Goal: Task Accomplishment & Management: Manage account settings

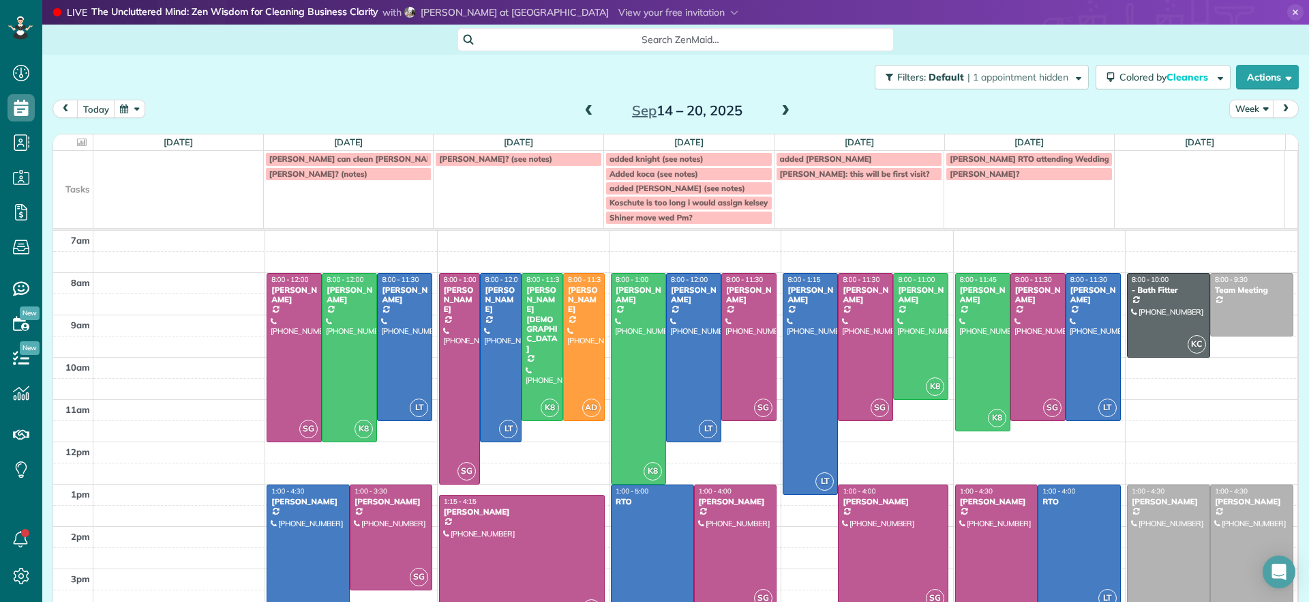
scroll to position [42, 0]
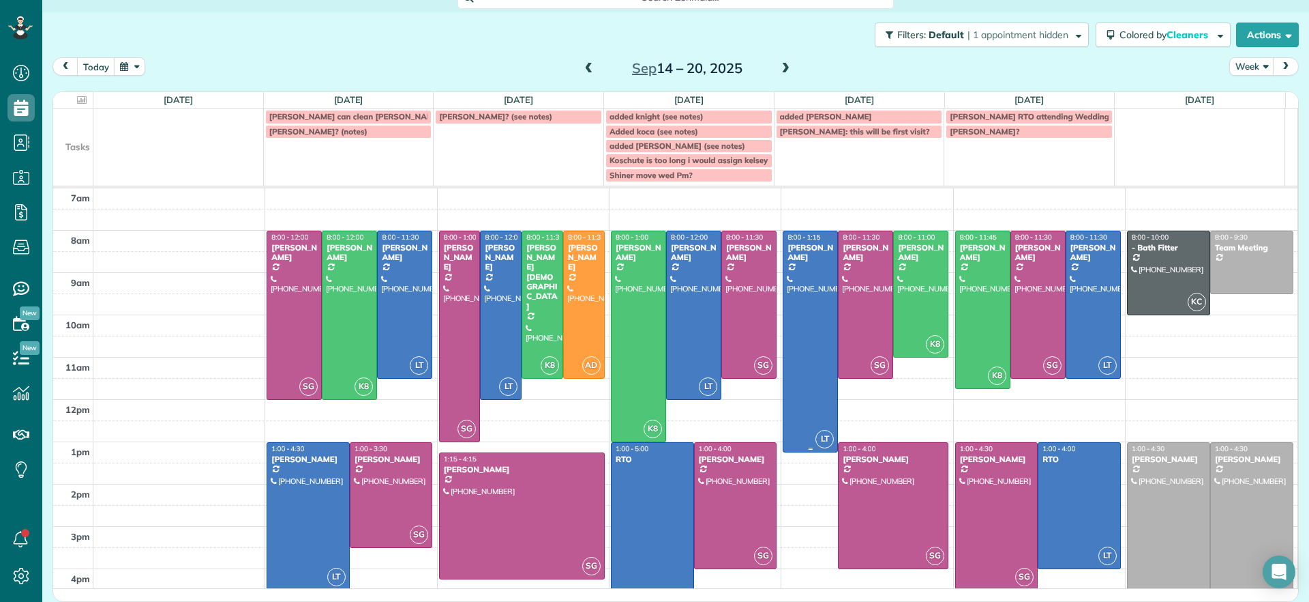
click at [806, 388] on div at bounding box center [811, 341] width 54 height 221
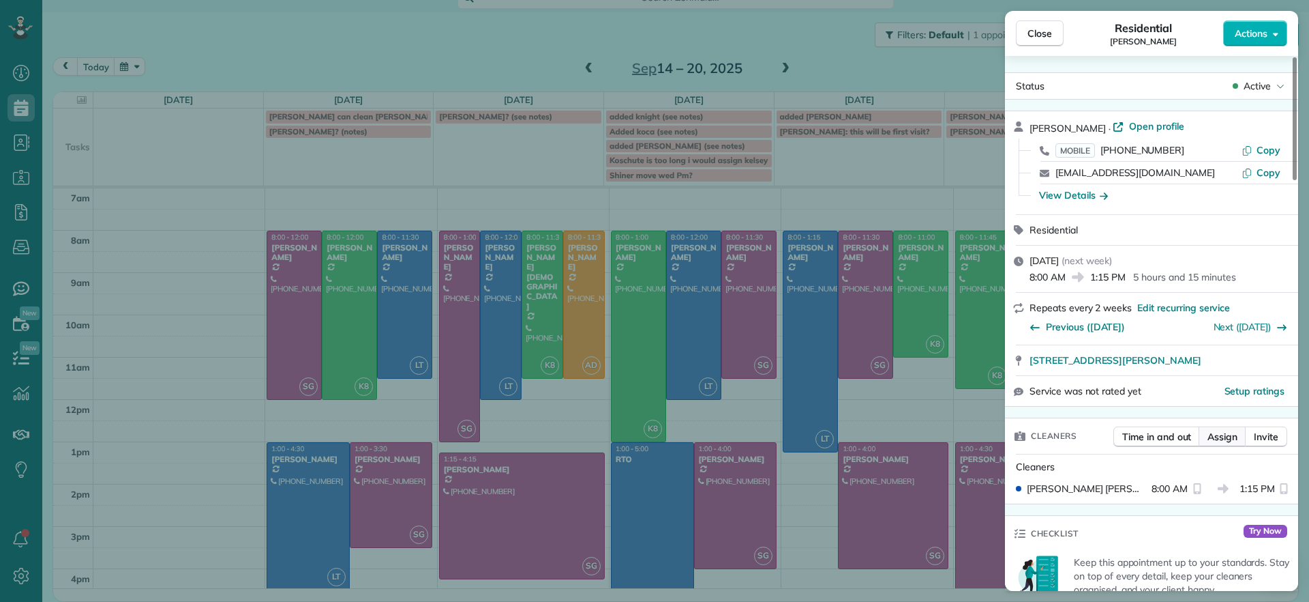
click at [1226, 441] on span "Assign" at bounding box center [1223, 437] width 30 height 14
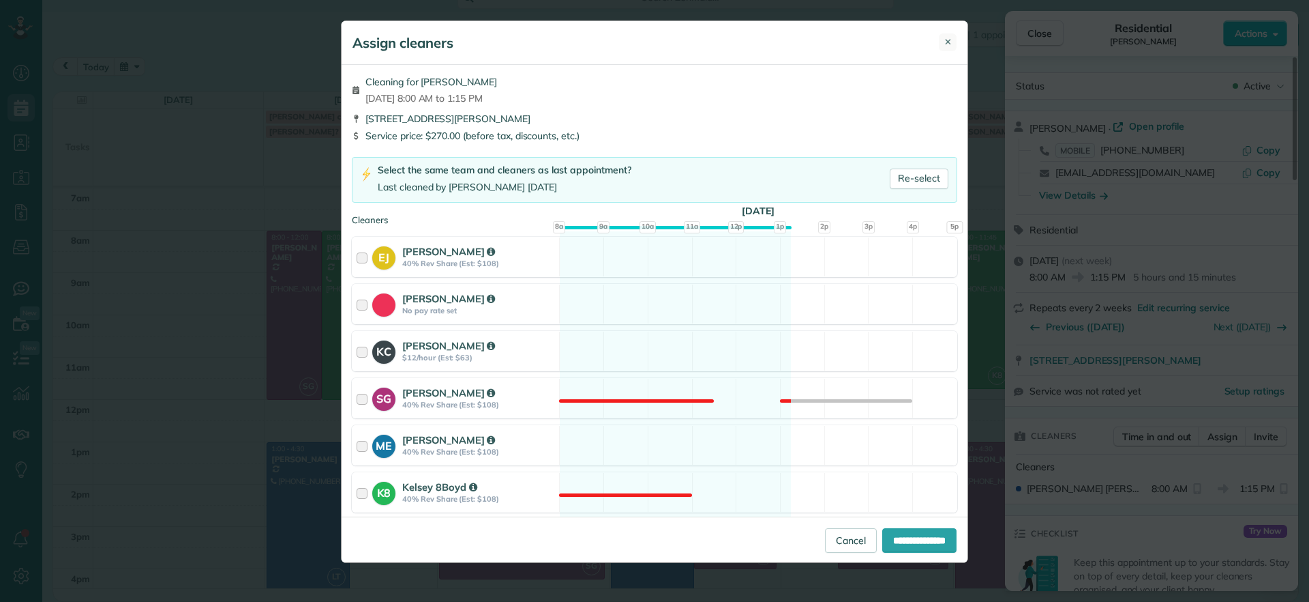
click at [945, 40] on span "✕" at bounding box center [949, 41] width 8 height 13
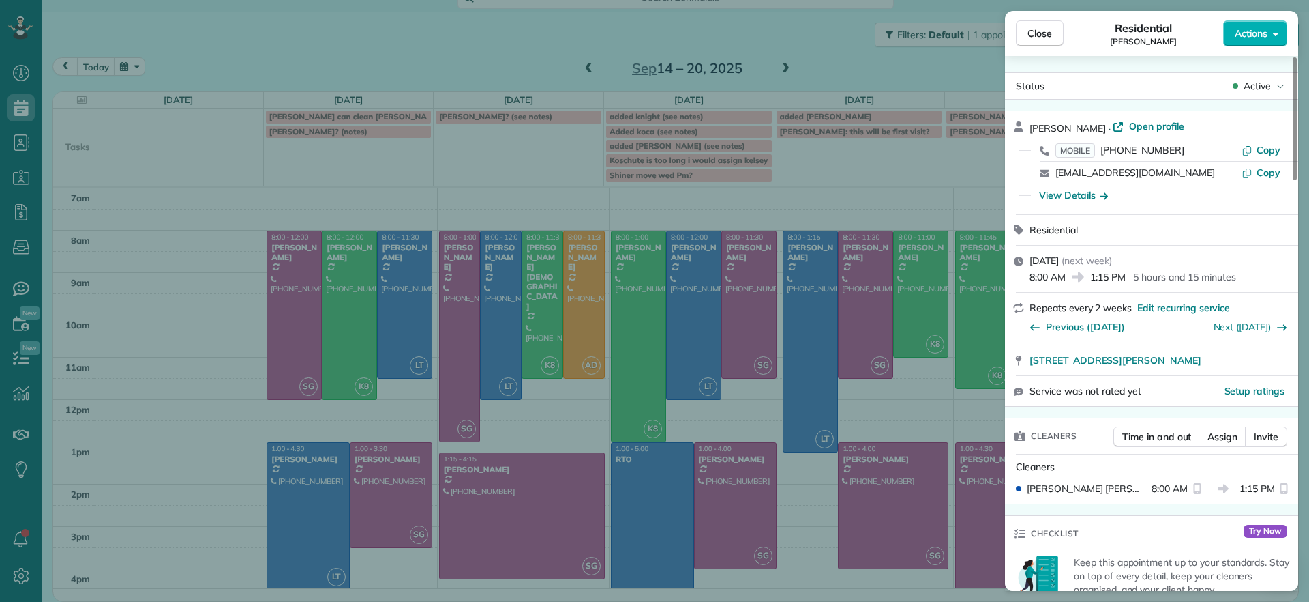
click at [812, 205] on div "Close Residential Jennifer Hunte Actions Status Active Jennifer Hunte · Open pr…" at bounding box center [654, 301] width 1309 height 602
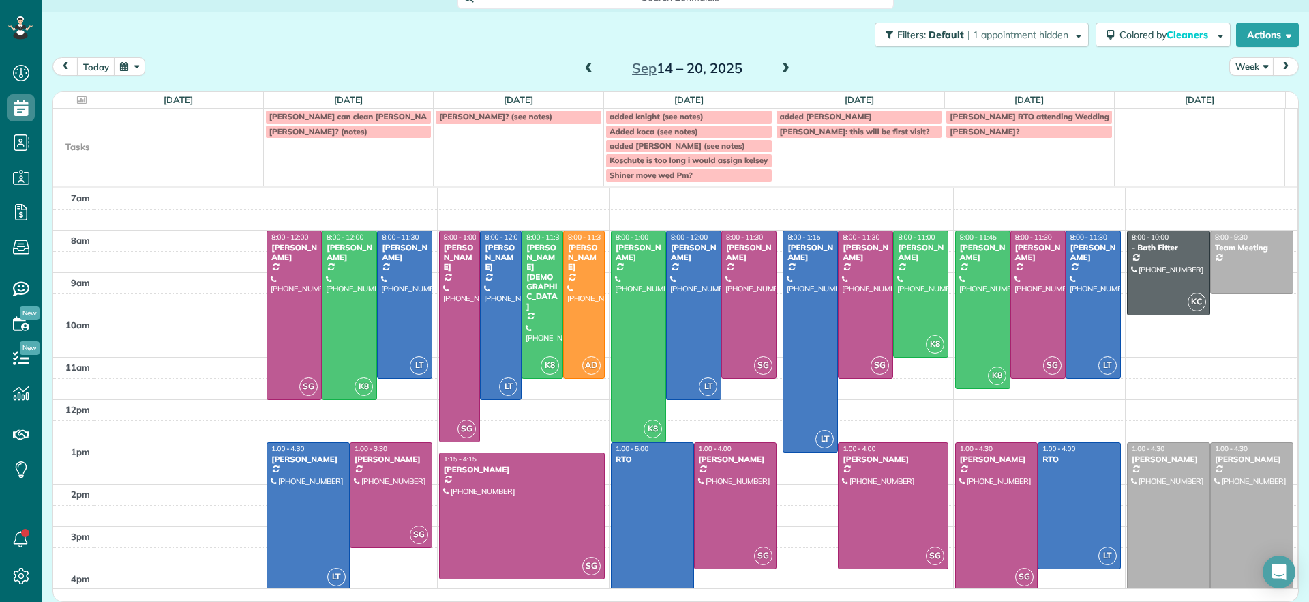
click at [811, 260] on div "Close Residential Jennifer Hunte Actions Status Active Jennifer Hunte · Open pr…" at bounding box center [654, 301] width 1309 height 602
click at [806, 265] on div at bounding box center [811, 341] width 54 height 221
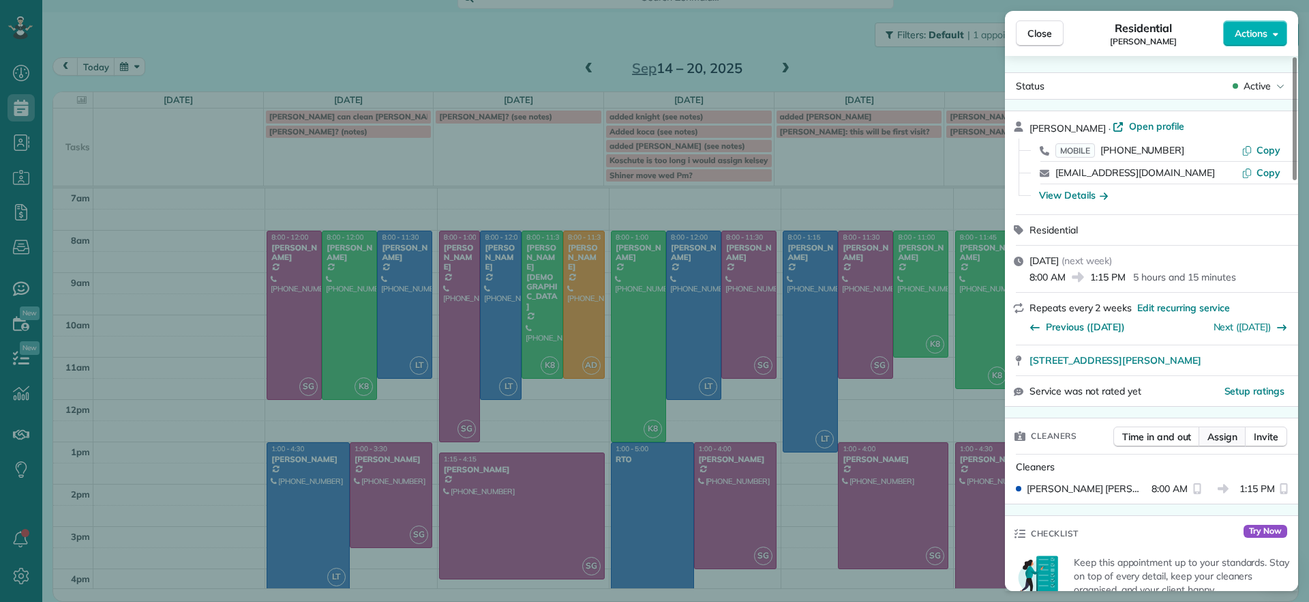
click at [1216, 430] on span "Assign" at bounding box center [1223, 437] width 30 height 14
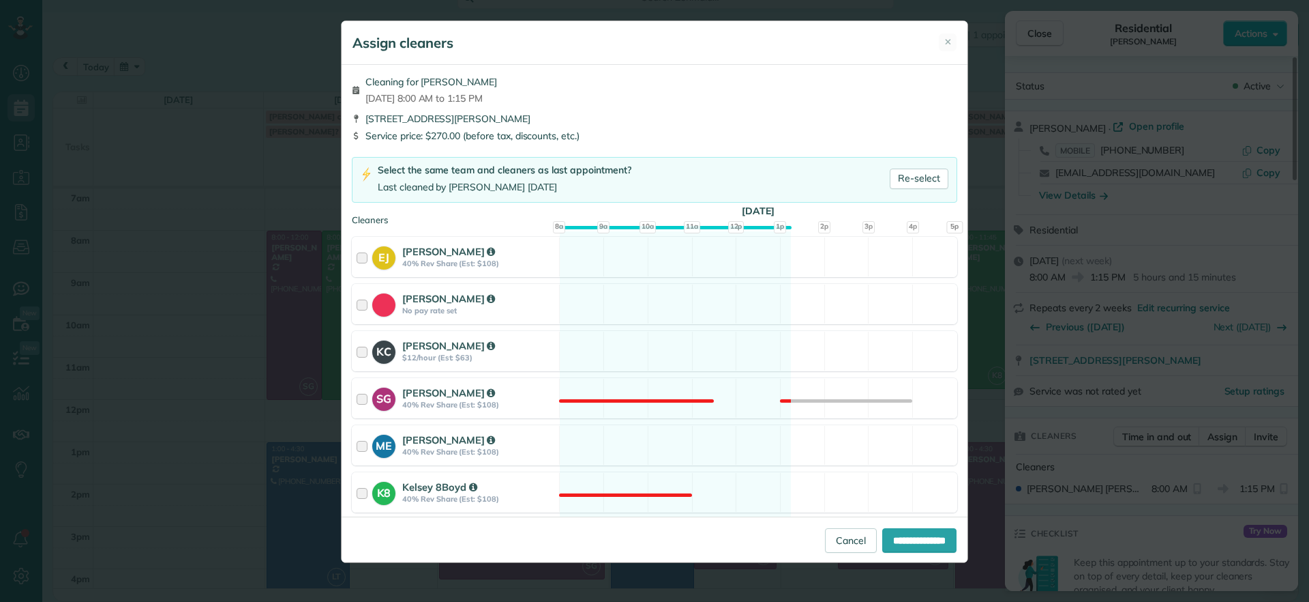
scroll to position [187, 0]
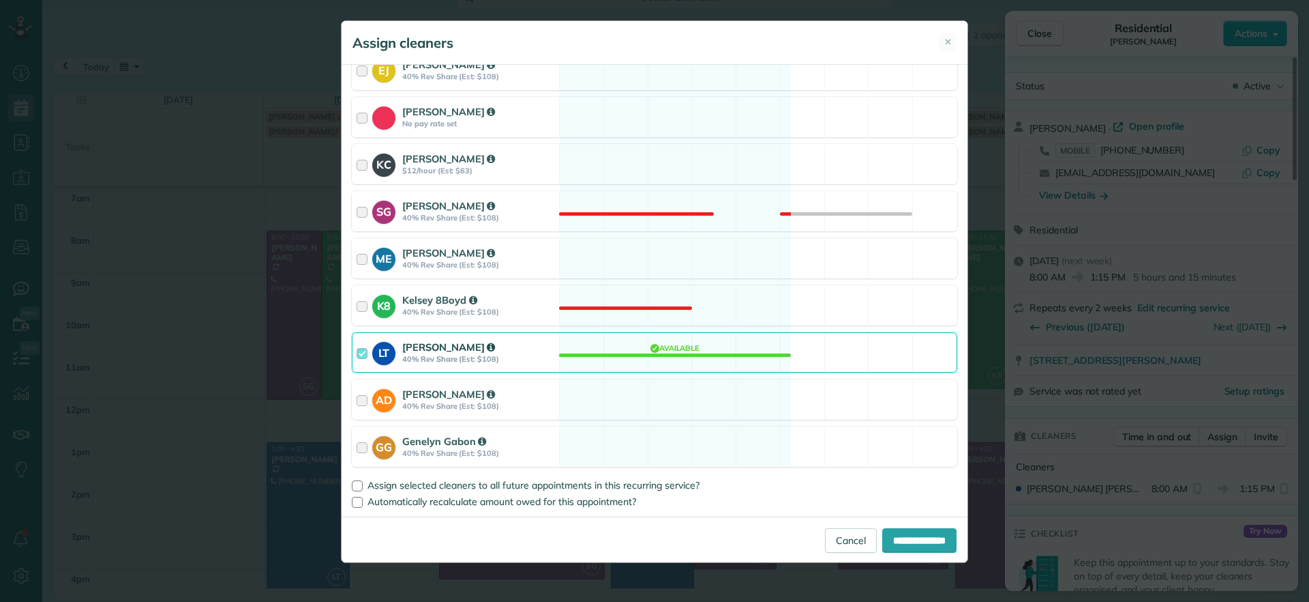
click at [679, 365] on div "LT Laura Thaller 40% Rev Share (Est: $108) Available" at bounding box center [655, 352] width 606 height 40
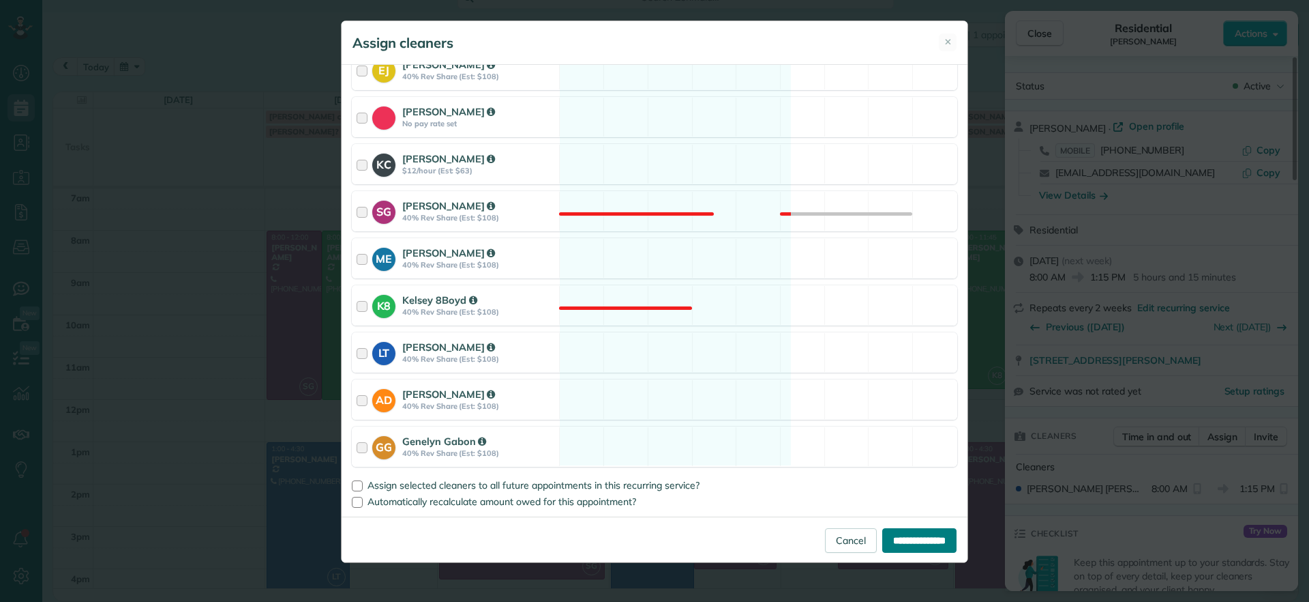
click at [900, 546] on input "**********" at bounding box center [920, 540] width 74 height 25
type input "**********"
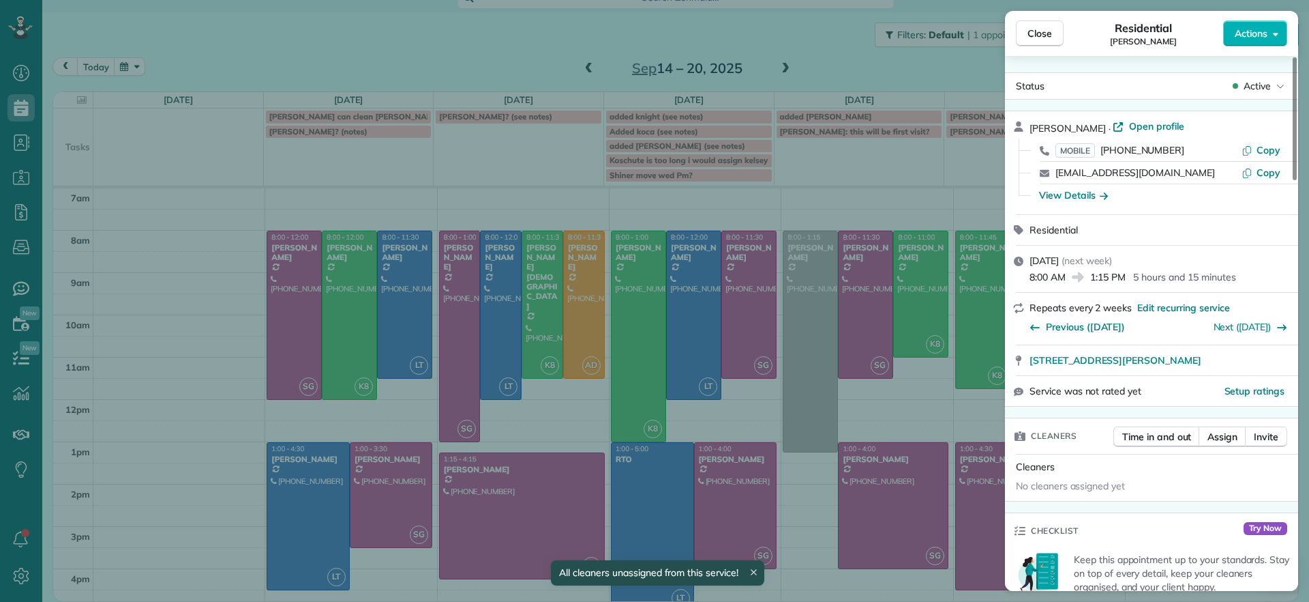
click at [854, 309] on div "Close Residential Jennifer Hunte Actions Status Active Jennifer Hunte · Open pr…" at bounding box center [654, 301] width 1309 height 602
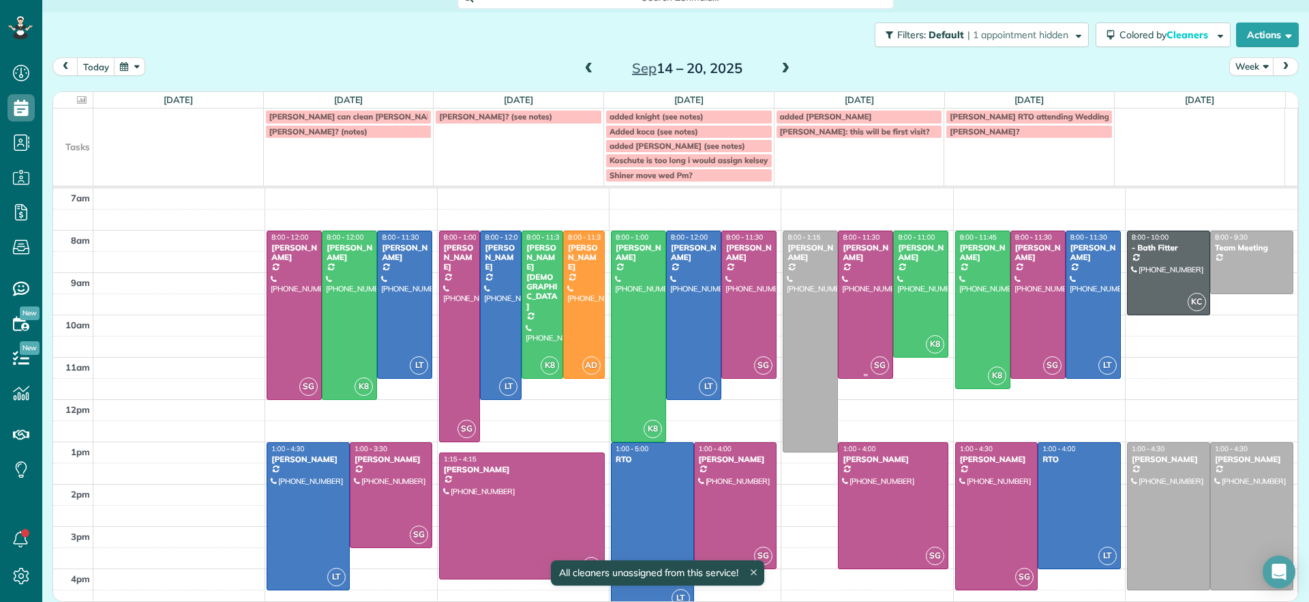
click at [854, 309] on div at bounding box center [866, 304] width 54 height 147
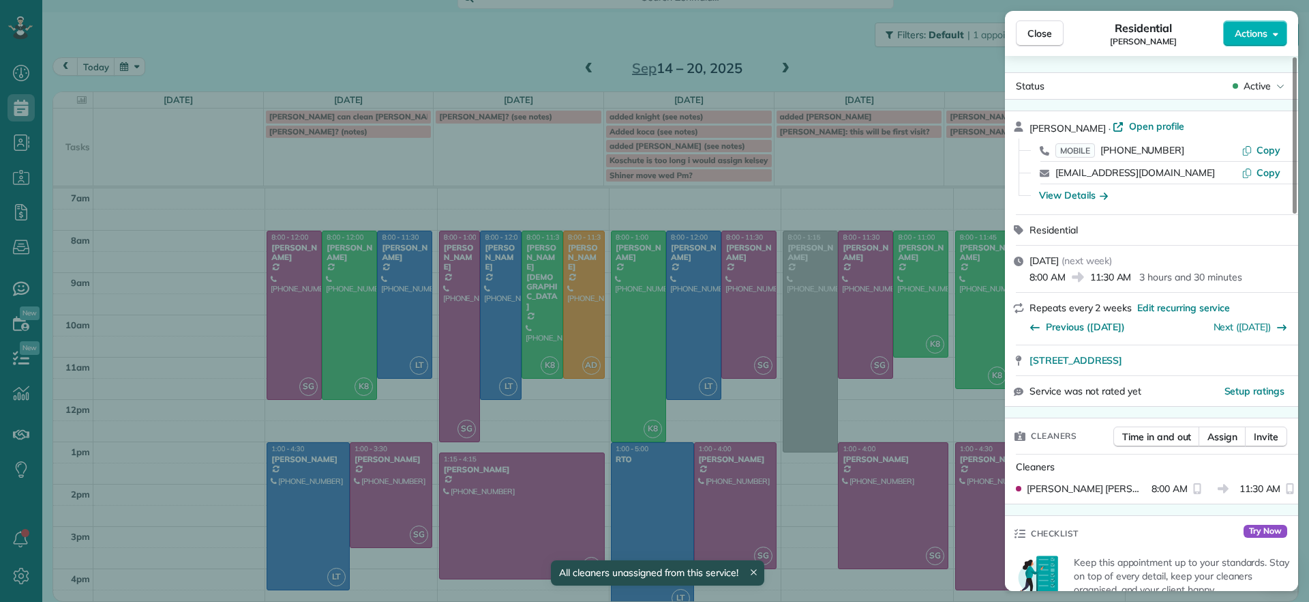
click at [1240, 451] on div "Time in and out Assign Invite" at bounding box center [1201, 439] width 174 height 27
click at [1223, 441] on span "Assign" at bounding box center [1223, 437] width 30 height 14
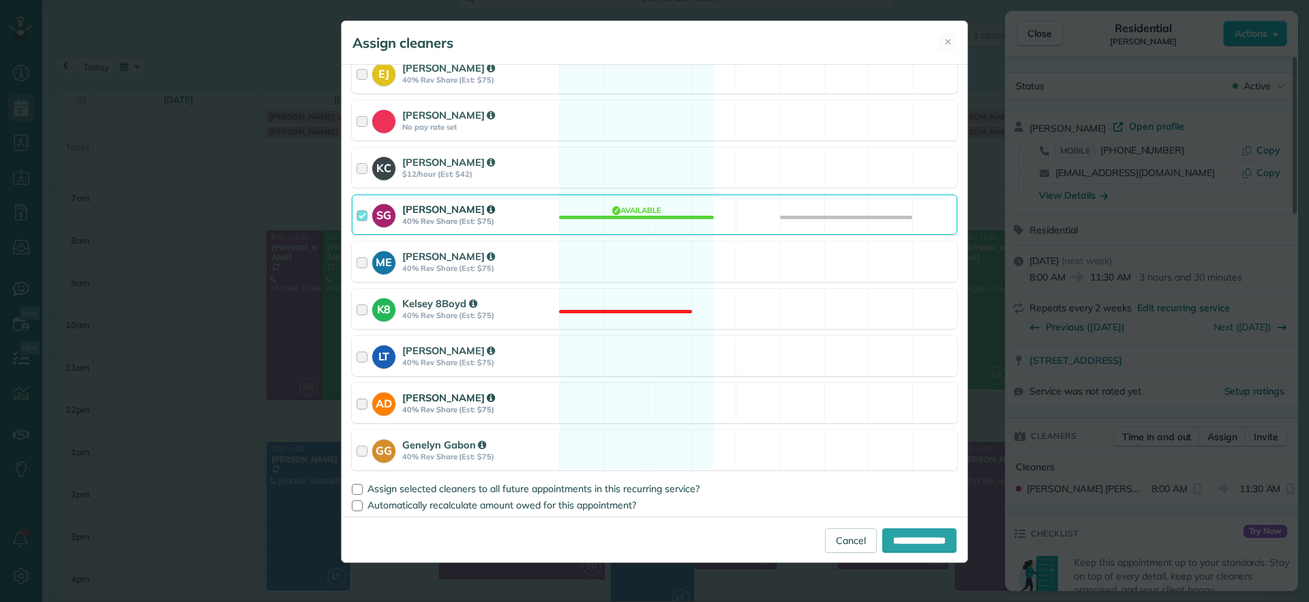
scroll to position [187, 0]
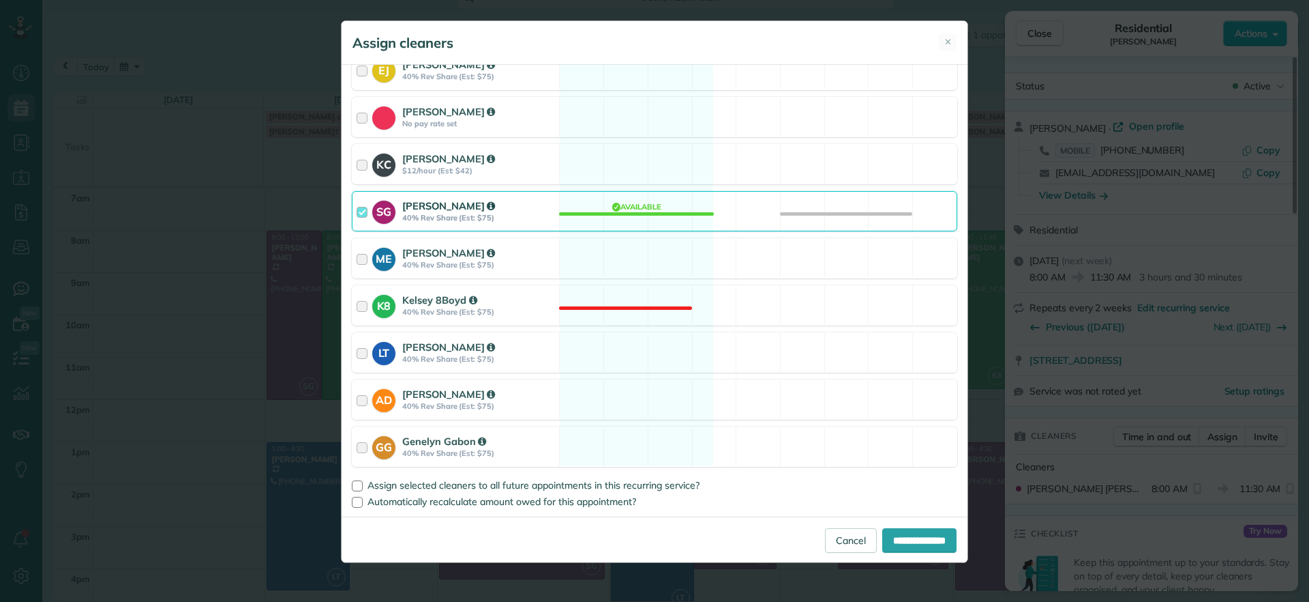
drag, startPoint x: 634, startPoint y: 209, endPoint x: 766, endPoint y: 327, distance: 176.8
click at [635, 209] on div "SG Sophie Gibbs 40% Rev Share (Est: $75) Available" at bounding box center [655, 211] width 606 height 40
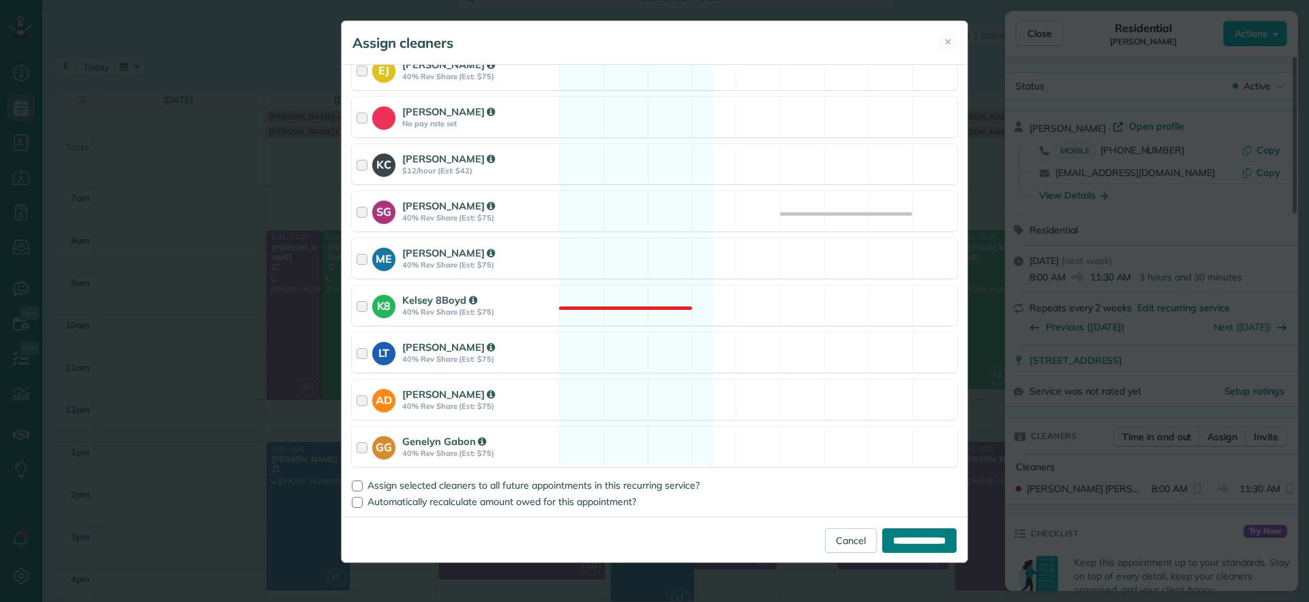
click at [893, 550] on input "**********" at bounding box center [920, 540] width 74 height 25
type input "**********"
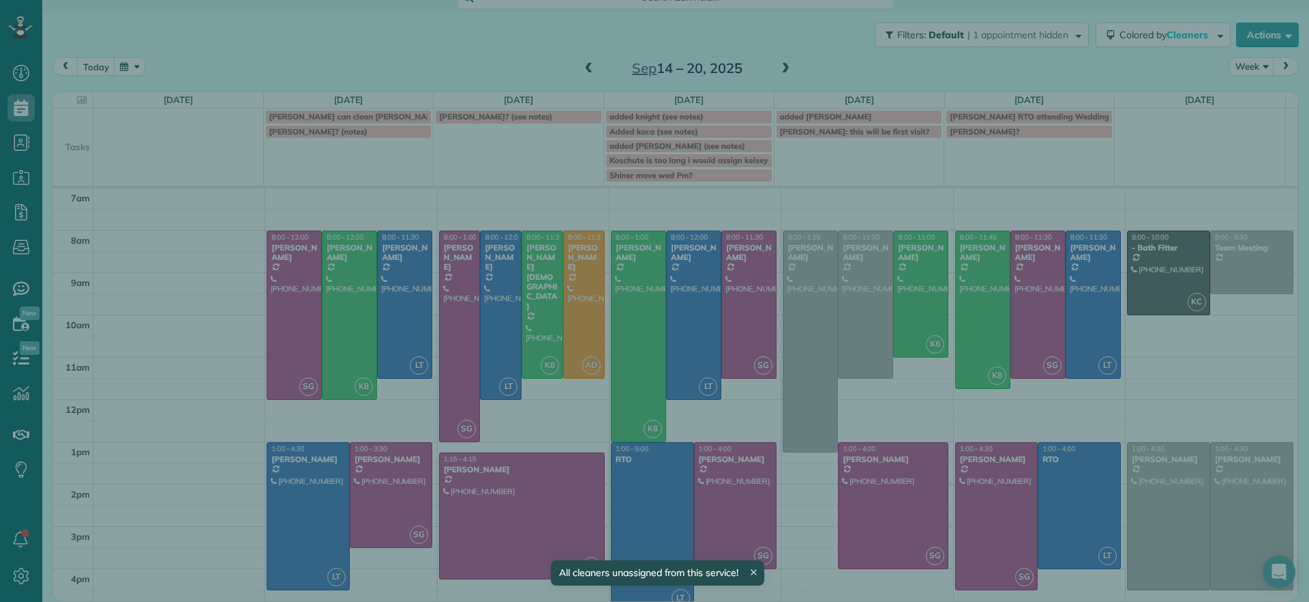
click at [887, 305] on div "Close Residential Madeline Brown Actions Status Active Madeline Brown · Open pr…" at bounding box center [654, 301] width 1309 height 602
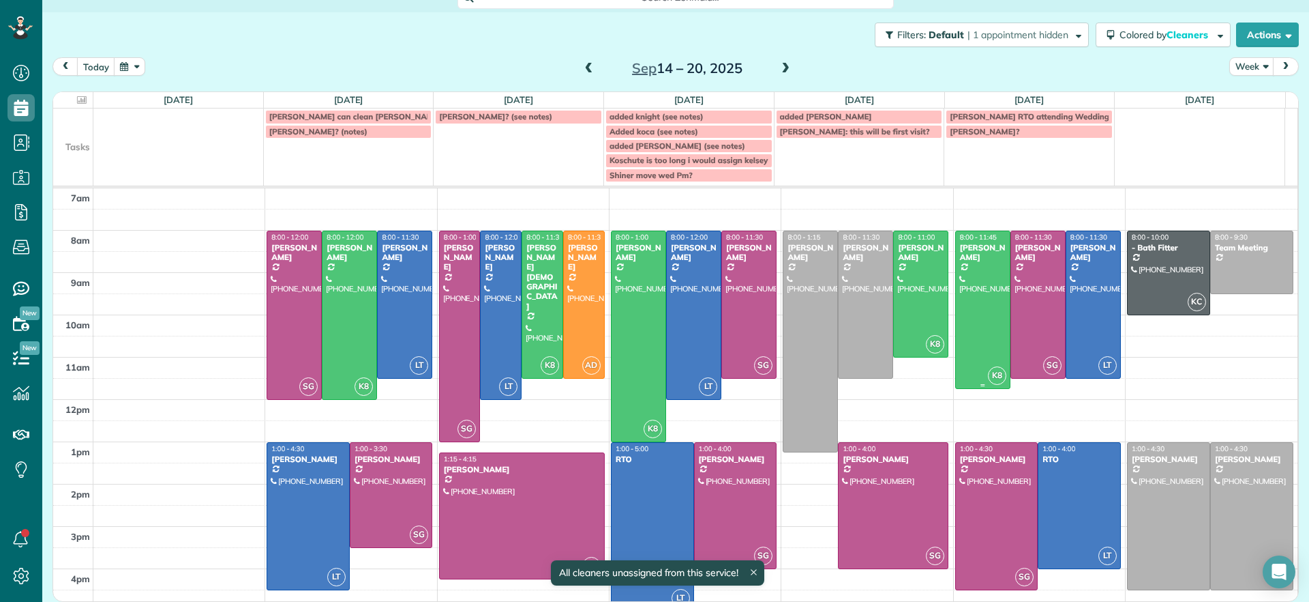
click at [908, 300] on div at bounding box center [921, 293] width 54 height 125
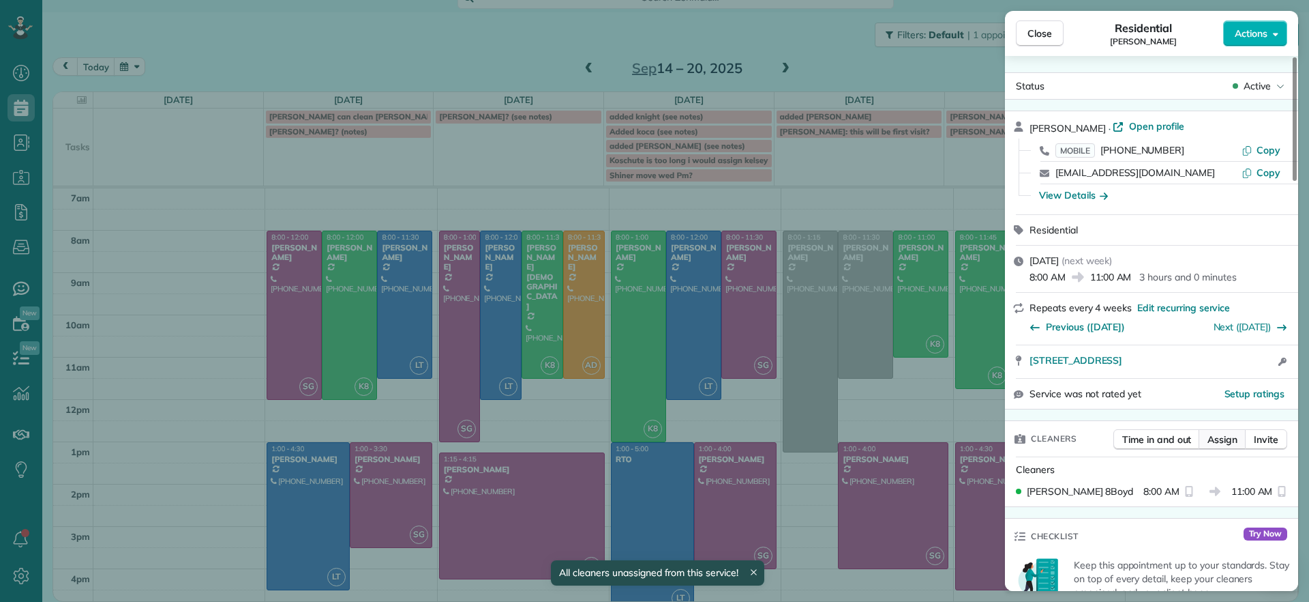
click at [1214, 447] on button "Assign" at bounding box center [1223, 439] width 48 height 20
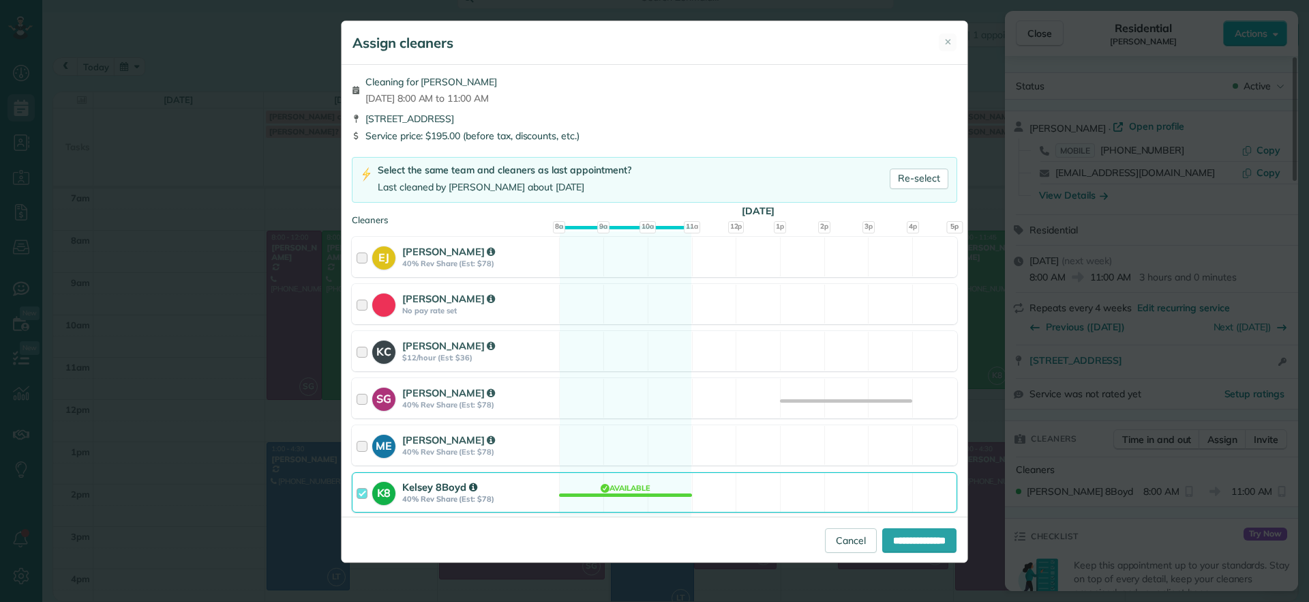
scroll to position [170, 0]
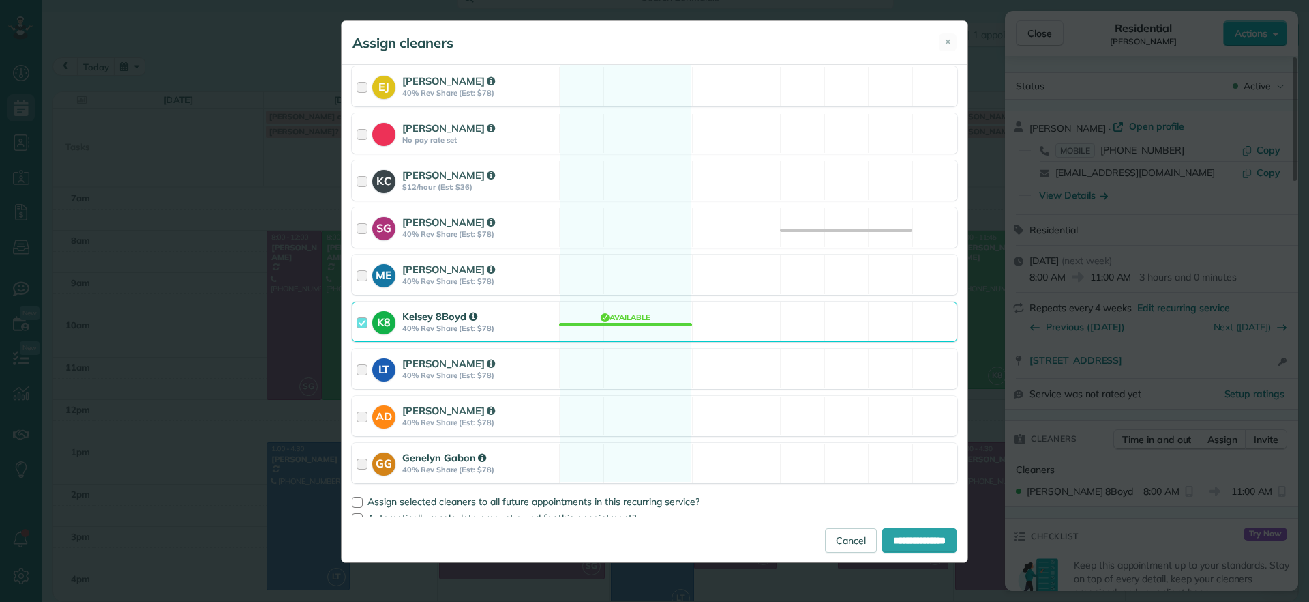
drag, startPoint x: 640, startPoint y: 327, endPoint x: 828, endPoint y: 442, distance: 220.4
click at [646, 329] on div "K8 Kelsey 8Boyd 40% Rev Share (Est: $78) Available" at bounding box center [655, 321] width 606 height 40
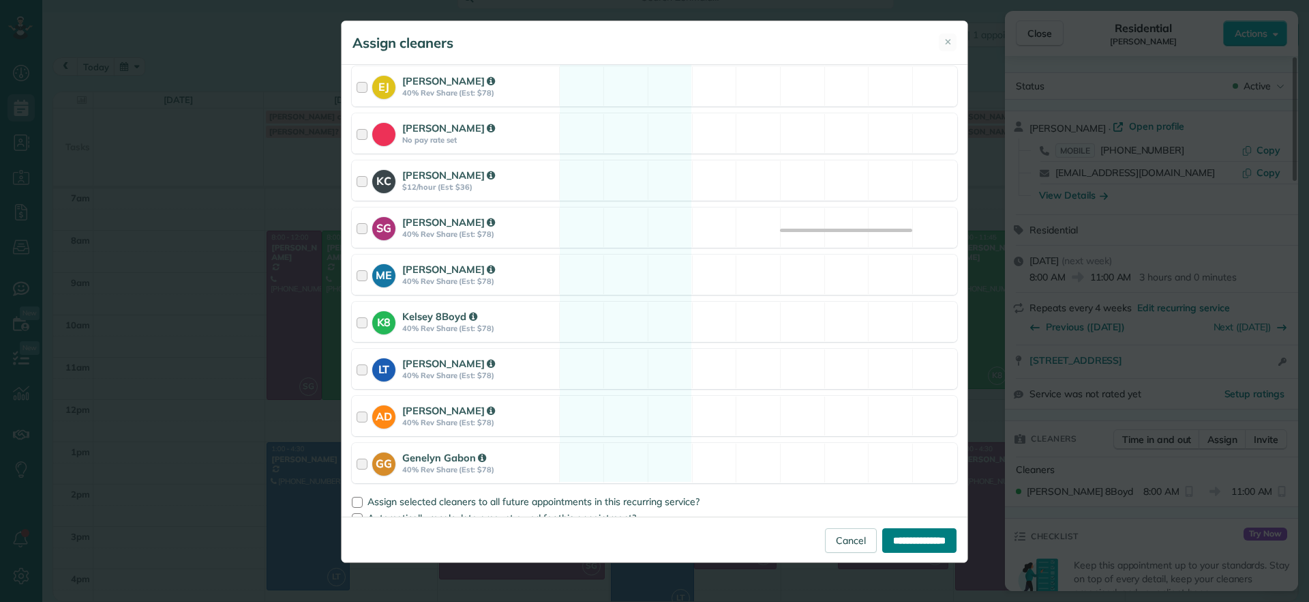
click at [908, 537] on input "**********" at bounding box center [920, 540] width 74 height 25
type input "**********"
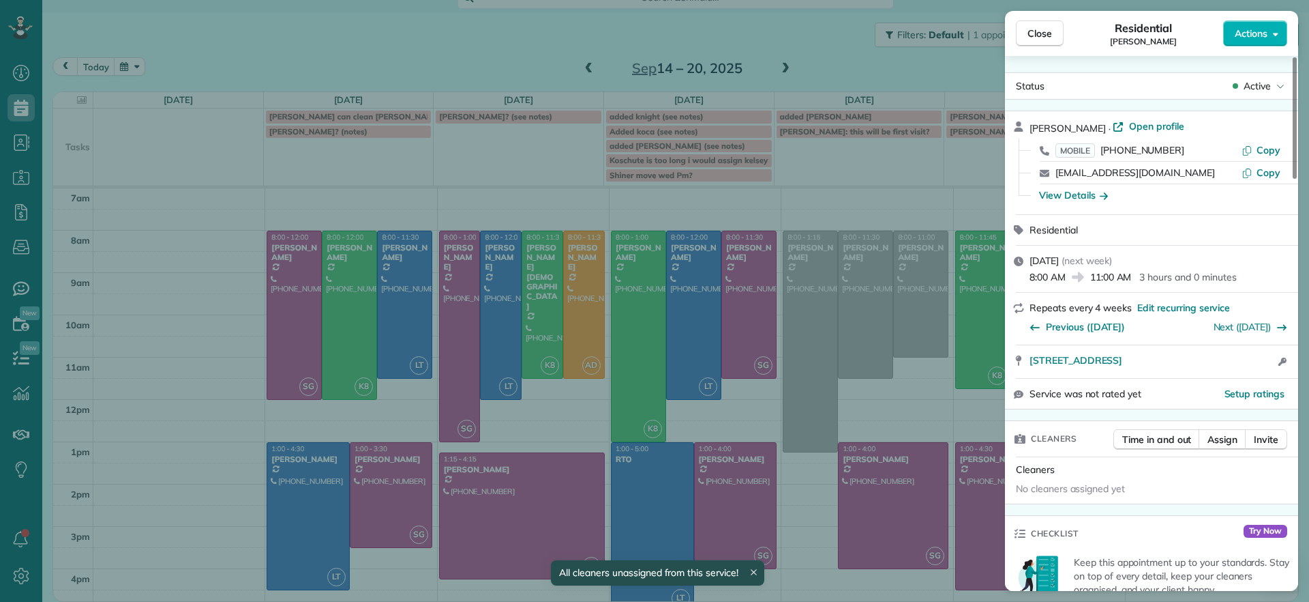
click at [840, 330] on div "Close Residential Lesley Bruno Actions Status Active Lesley Bruno · Open profil…" at bounding box center [654, 301] width 1309 height 602
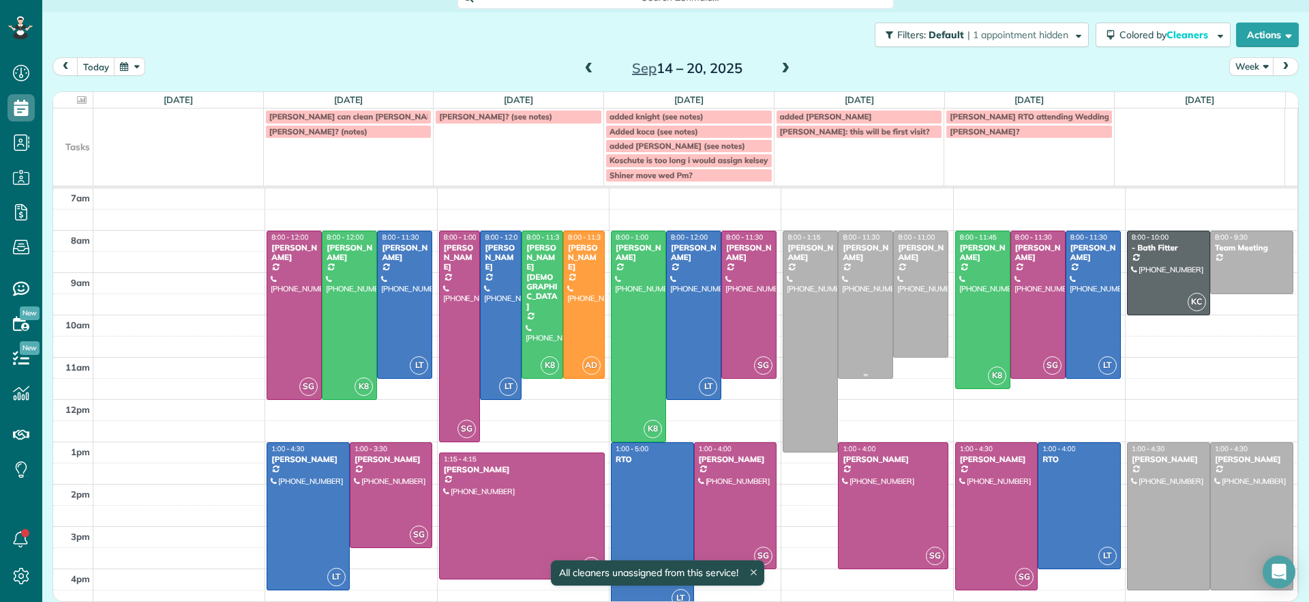
click at [840, 330] on div at bounding box center [866, 304] width 54 height 147
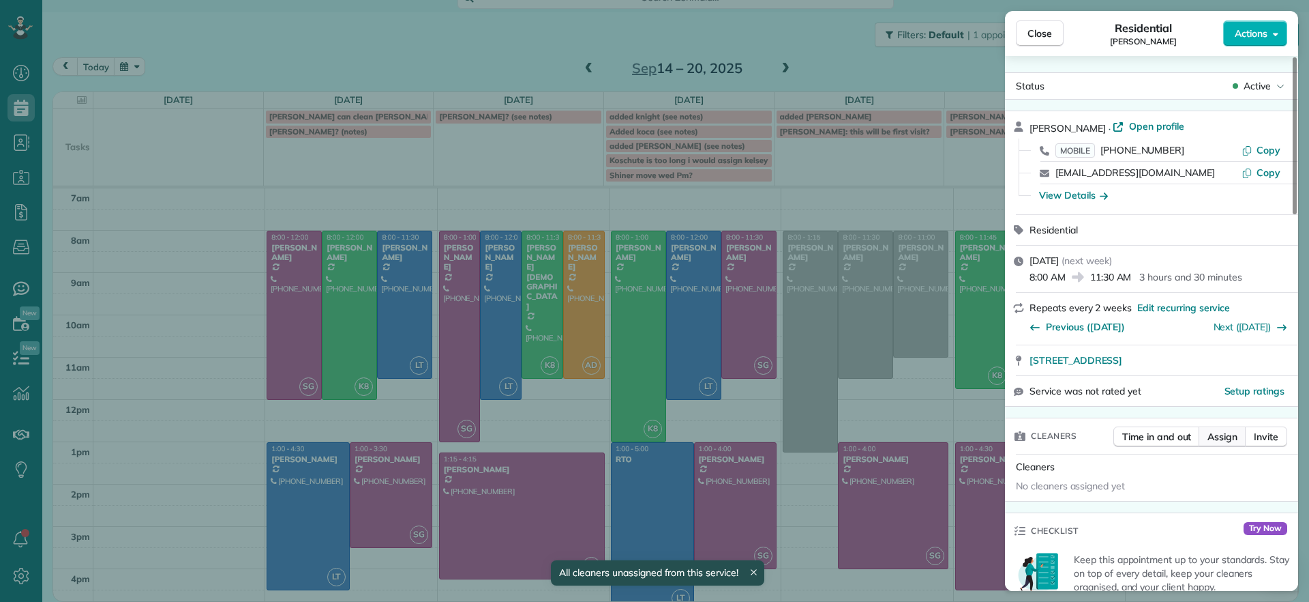
click at [1224, 445] on button "Assign" at bounding box center [1223, 436] width 48 height 20
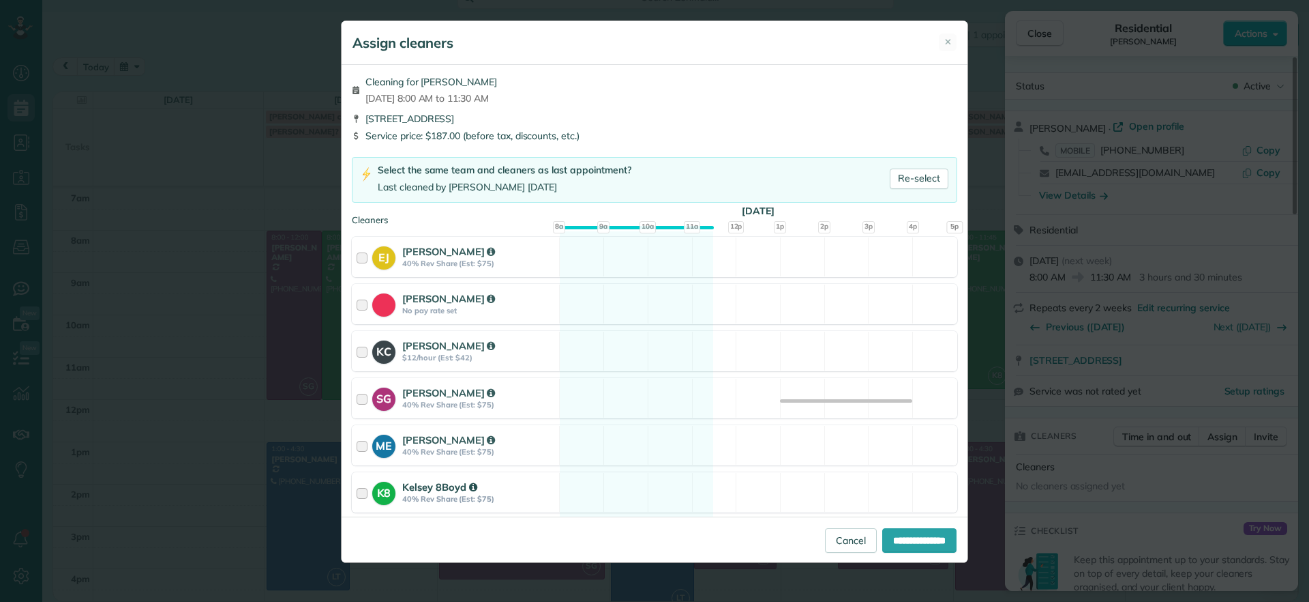
click at [597, 496] on div "K8 Kelsey 8Boyd 40% Rev Share (Est: $75) Available" at bounding box center [655, 492] width 606 height 40
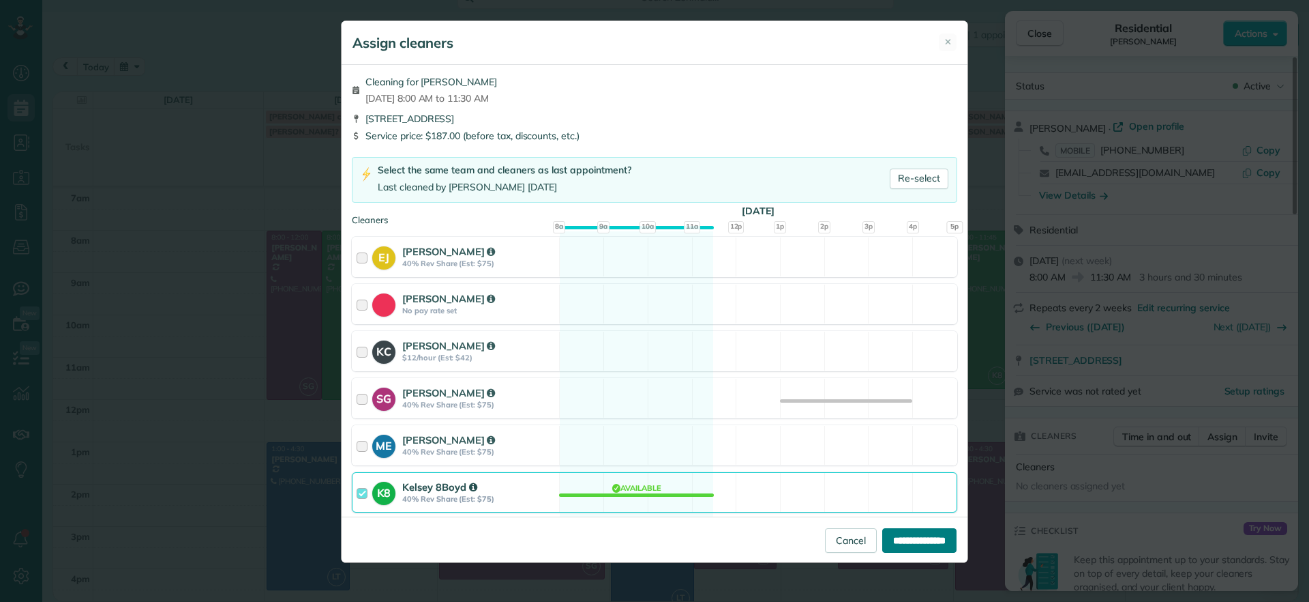
click at [902, 545] on input "**********" at bounding box center [920, 540] width 74 height 25
type input "**********"
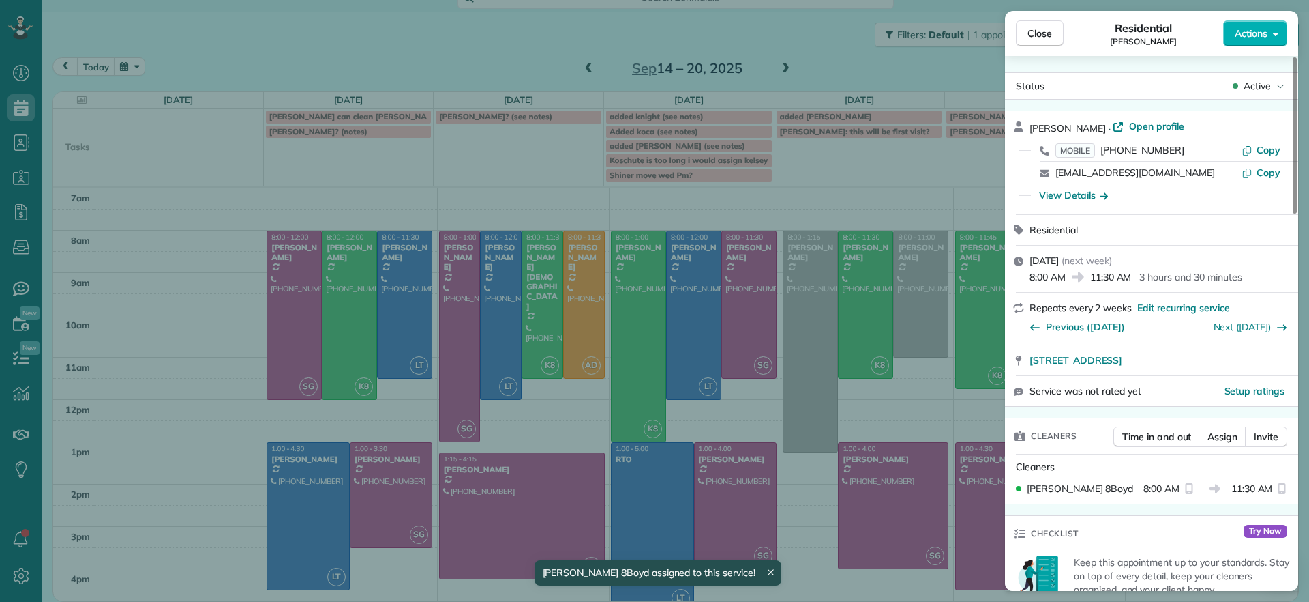
click at [913, 316] on div "Close Residential Madeline Brown Actions Status Active Madeline Brown · Open pr…" at bounding box center [654, 301] width 1309 height 602
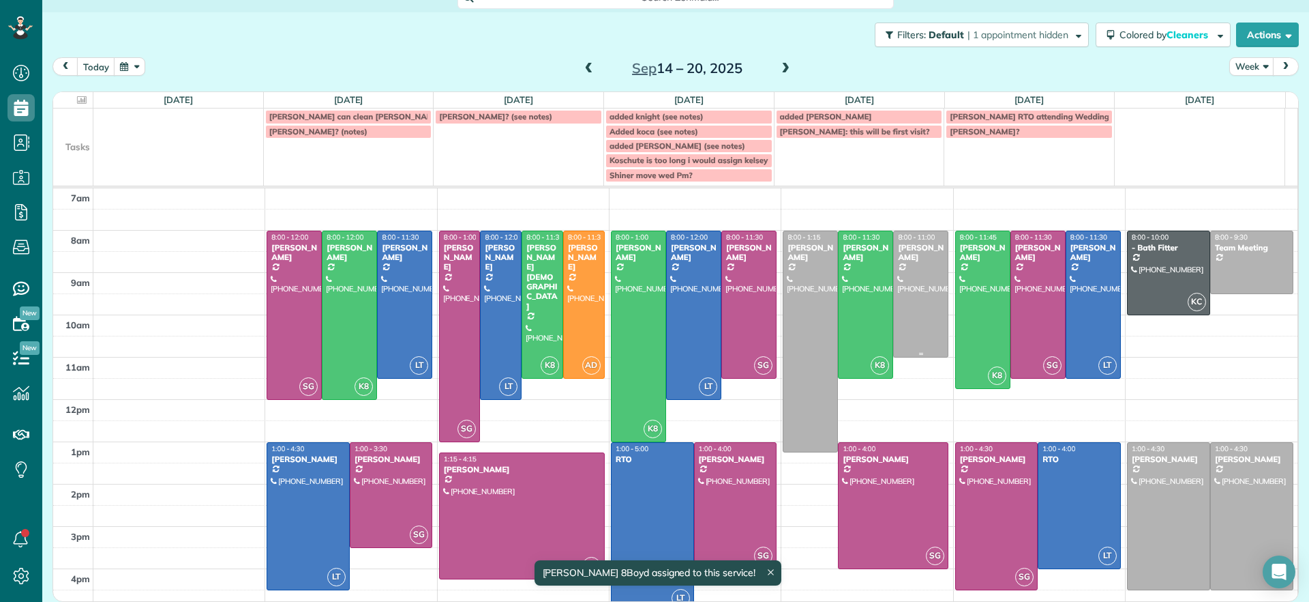
click at [913, 316] on div at bounding box center [921, 293] width 54 height 125
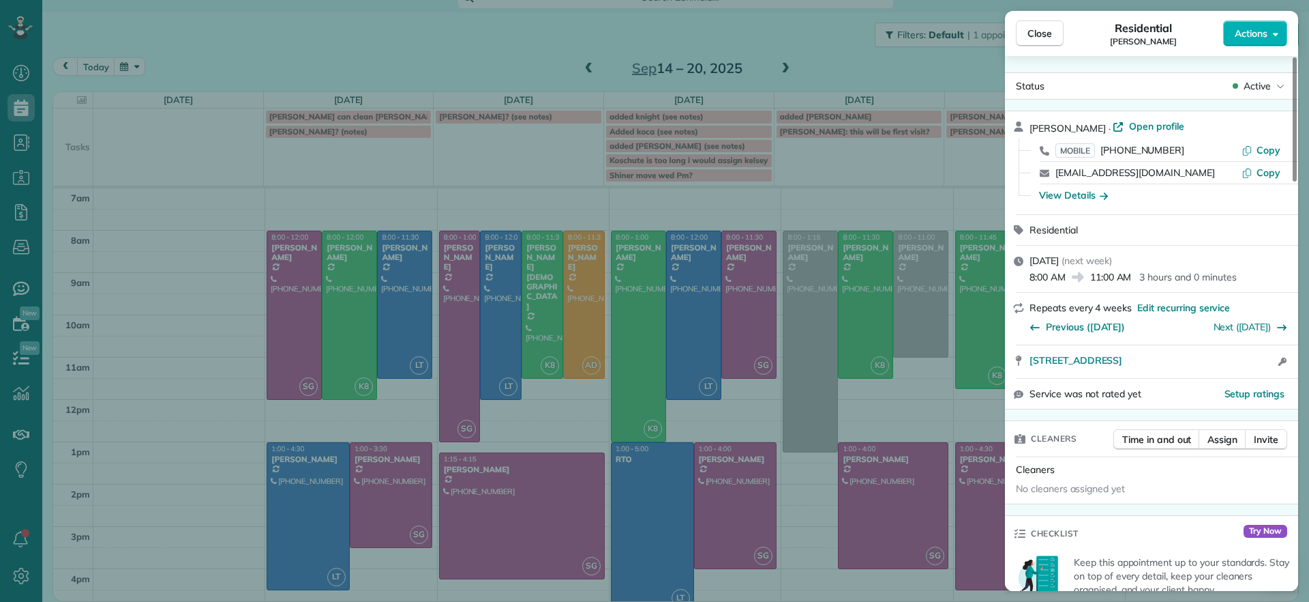
click at [904, 307] on div "Close Residential Lesley Bruno Actions Status Active Lesley Bruno · Open profil…" at bounding box center [654, 301] width 1309 height 602
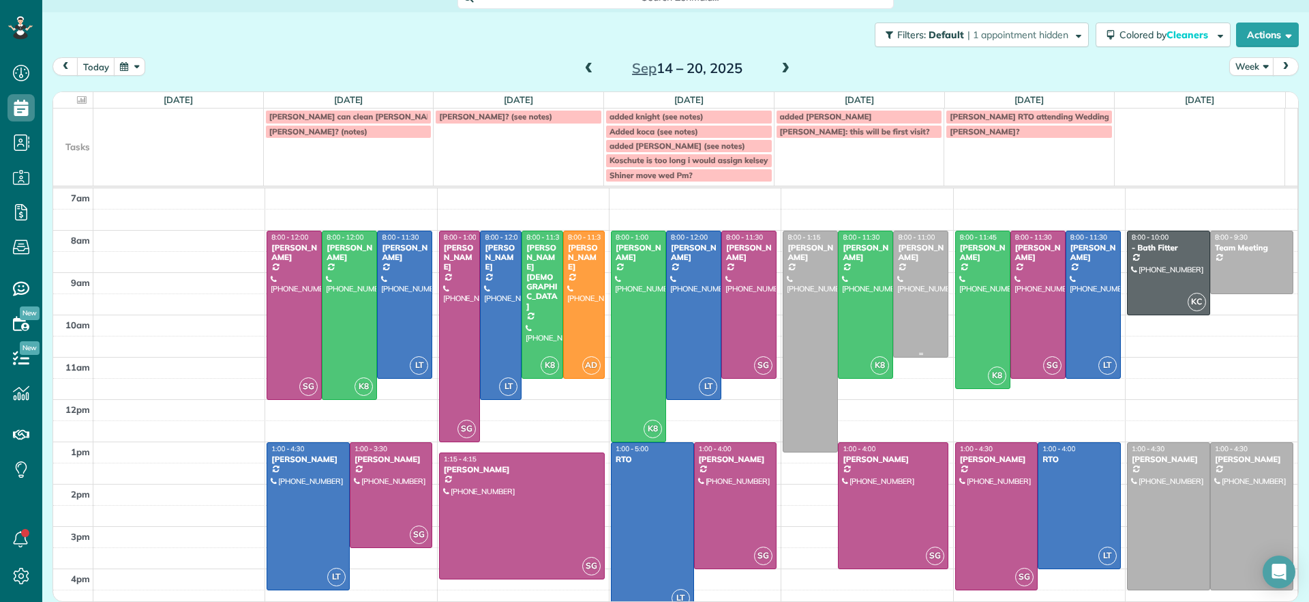
click at [904, 307] on div at bounding box center [921, 293] width 54 height 125
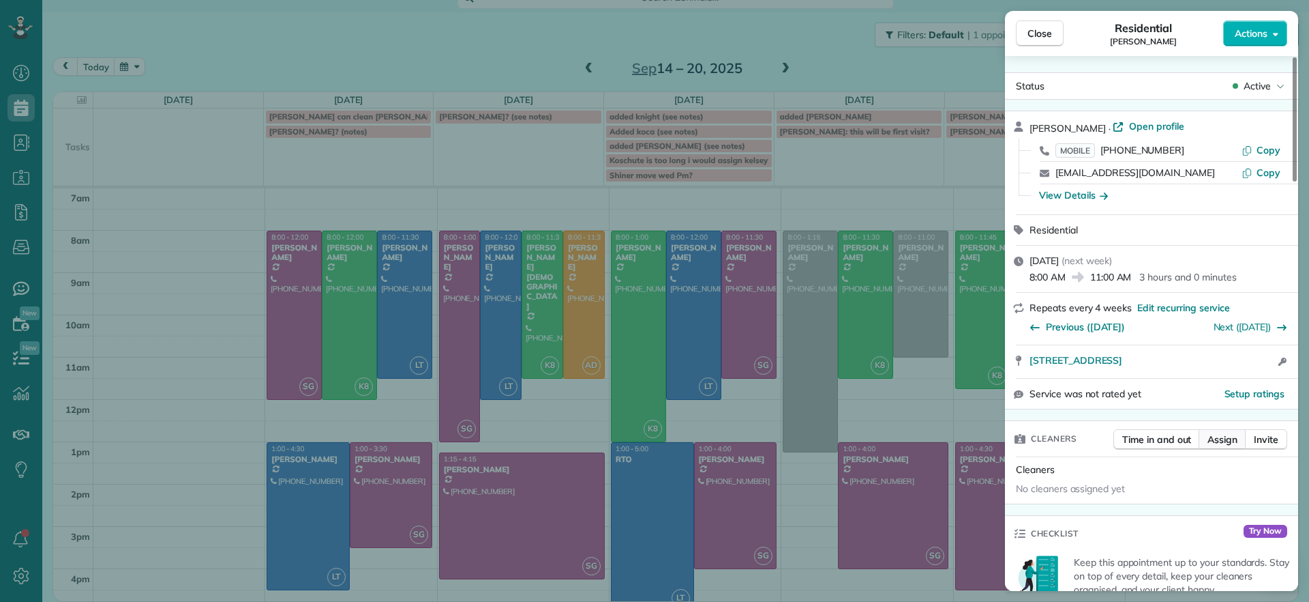
click at [1212, 435] on span "Assign" at bounding box center [1223, 439] width 30 height 14
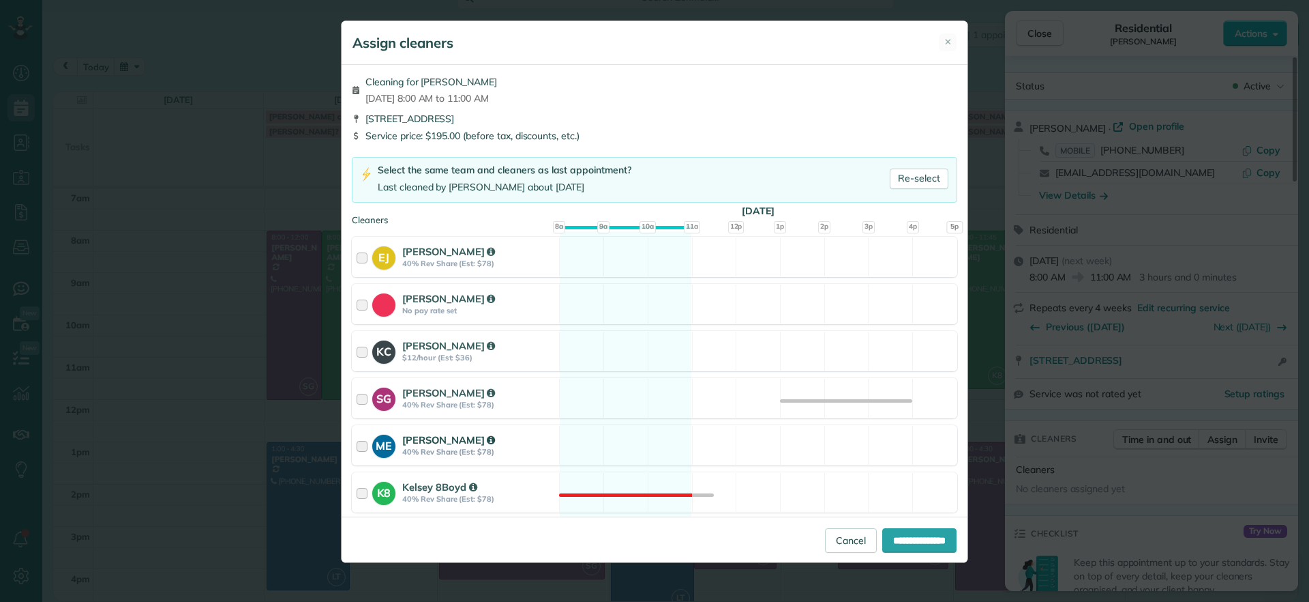
click at [626, 456] on div "ME Mae Enriquez 40% Rev Share (Est: $78) Available" at bounding box center [655, 445] width 606 height 40
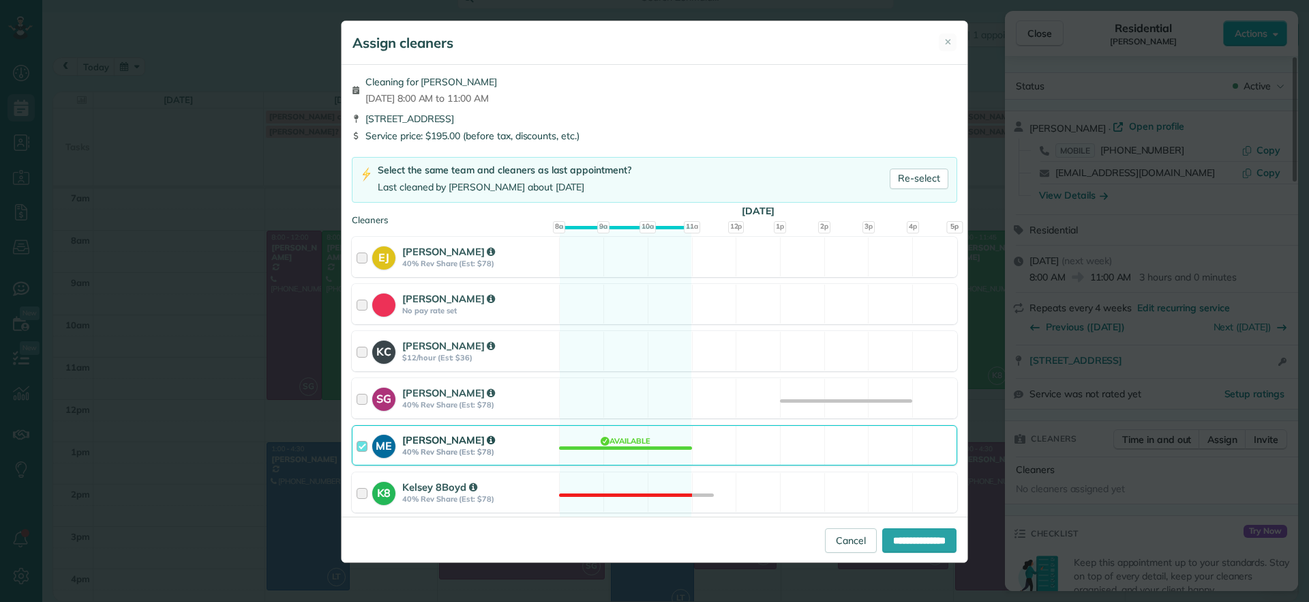
drag, startPoint x: 629, startPoint y: 443, endPoint x: 630, endPoint y: 436, distance: 7.6
click at [628, 440] on div "ME Mae Enriquez 40% Rev Share (Est: $78) Available" at bounding box center [655, 445] width 606 height 40
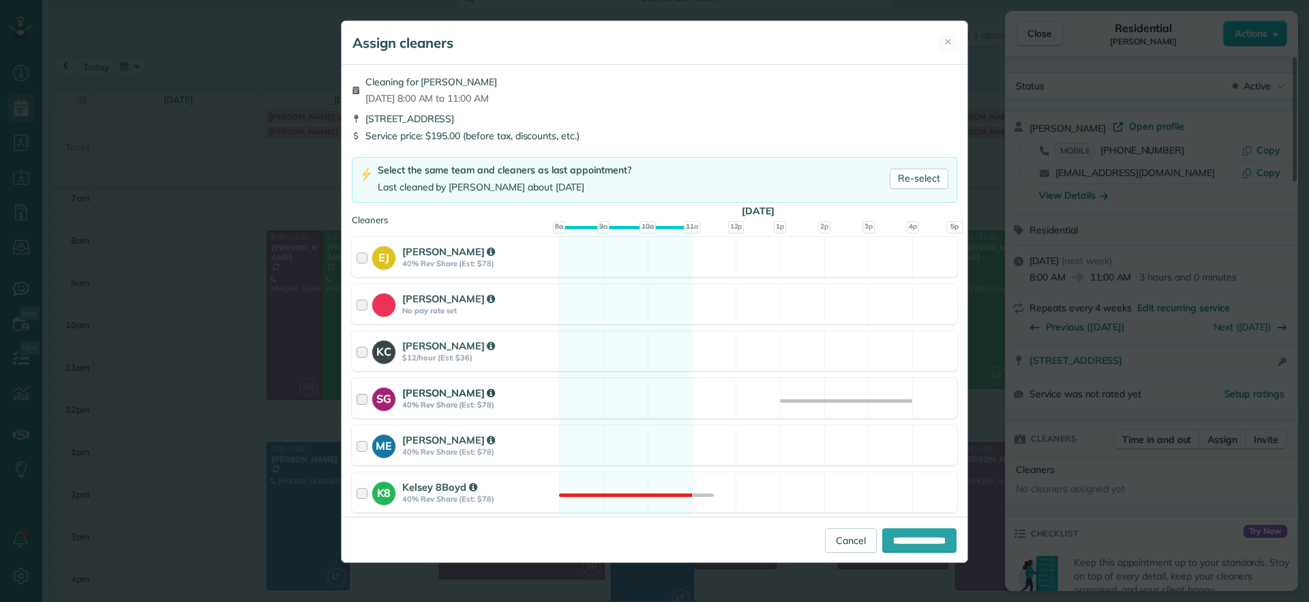
scroll to position [170, 0]
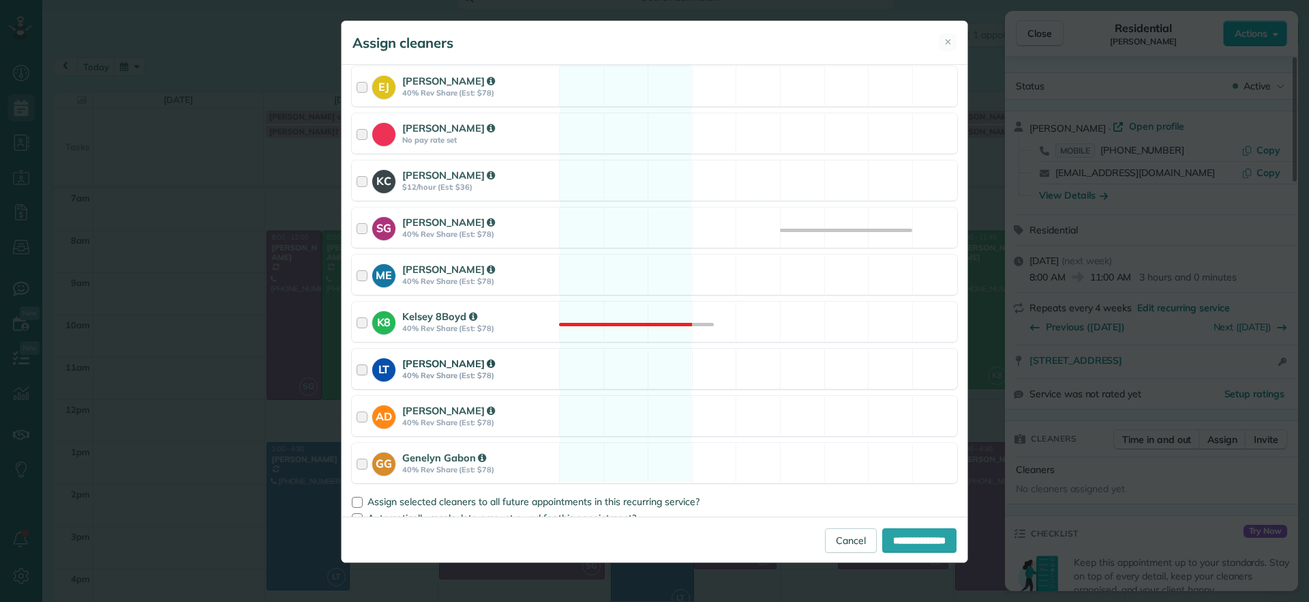
click at [621, 378] on div "LT Laura Thaller 40% Rev Share (Est: $78) Available" at bounding box center [655, 369] width 606 height 40
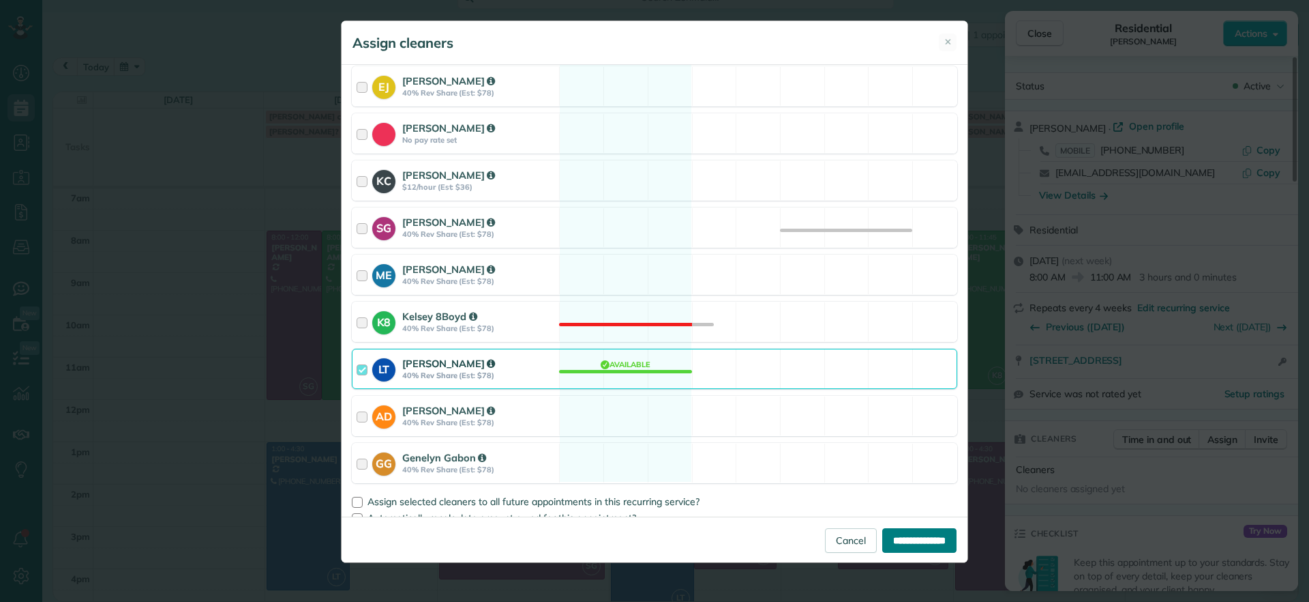
click at [907, 537] on input "**********" at bounding box center [920, 540] width 74 height 25
type input "**********"
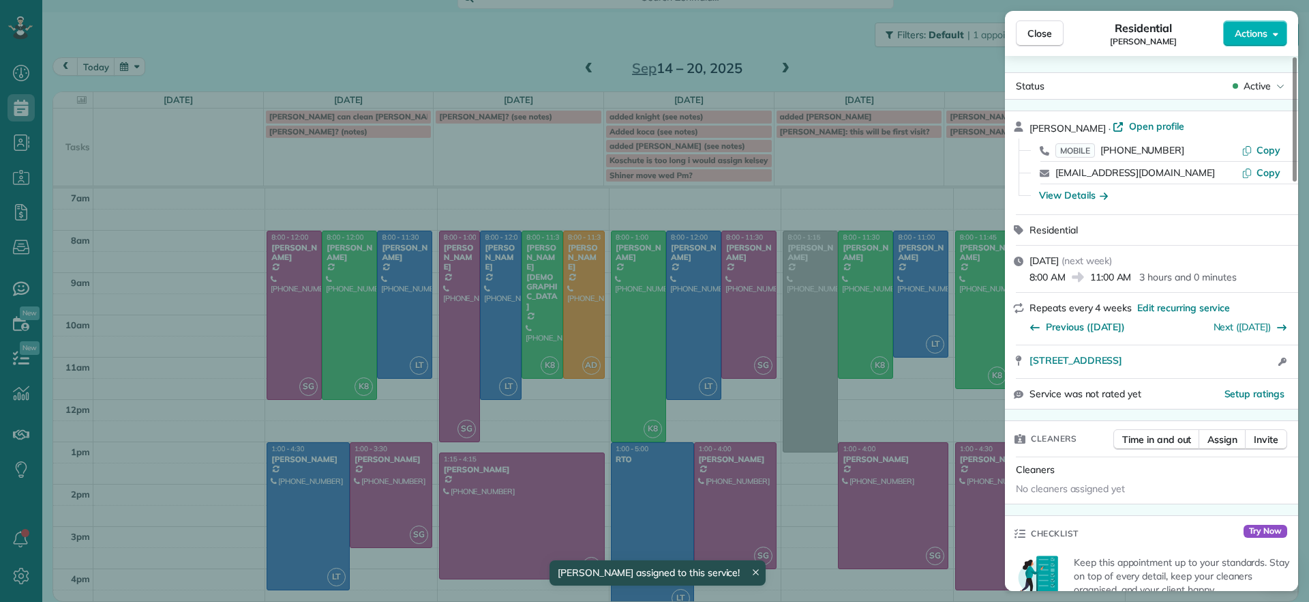
click at [786, 344] on div "Close Residential Lesley Bruno Actions Status Active Lesley Bruno · Open profil…" at bounding box center [654, 301] width 1309 height 602
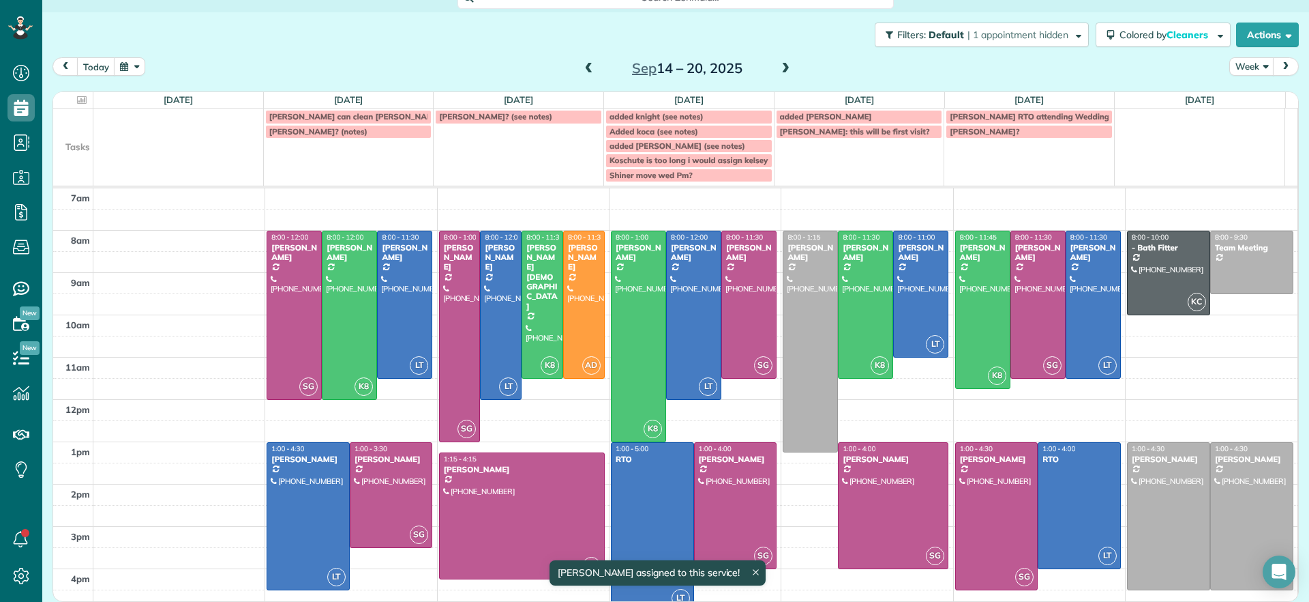
click at [790, 344] on div at bounding box center [811, 341] width 54 height 221
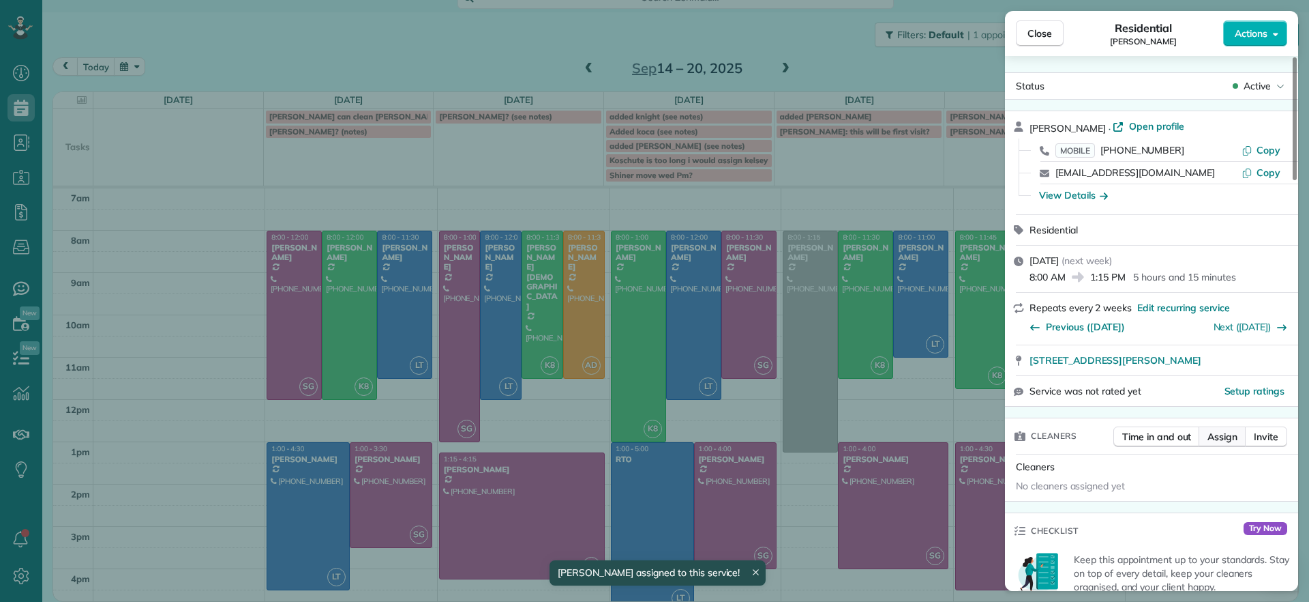
click at [1228, 433] on span "Assign" at bounding box center [1223, 437] width 30 height 14
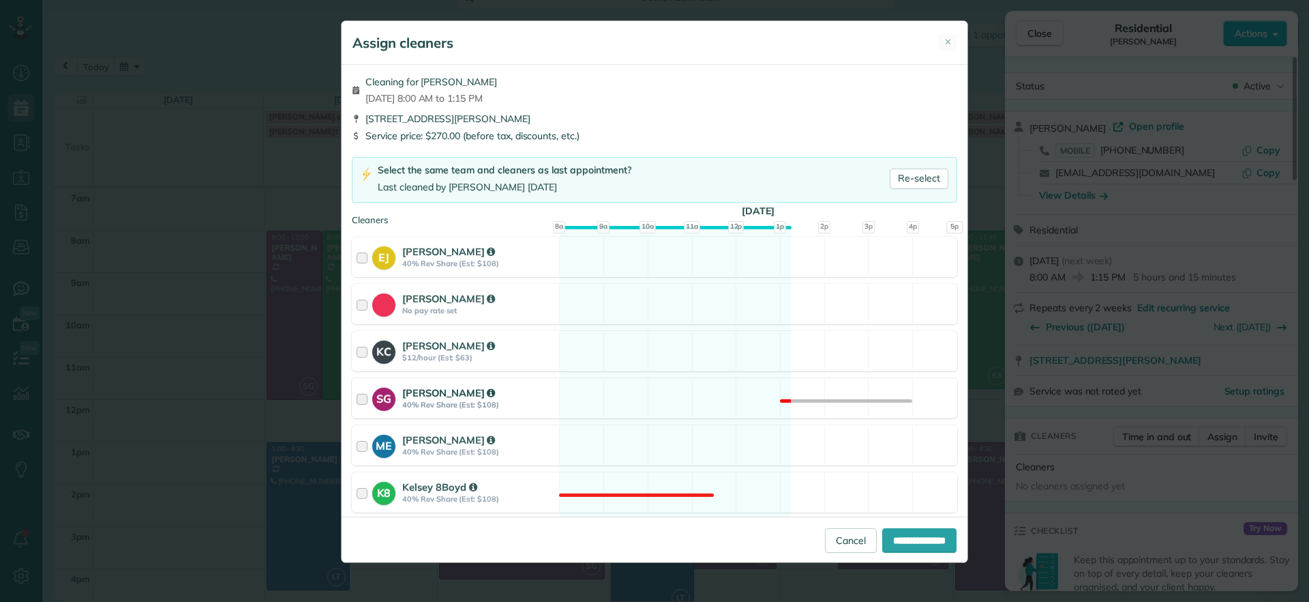
click at [633, 404] on div "SG Sophie Gibbs 40% Rev Share (Est: $108) Not available" at bounding box center [655, 398] width 606 height 40
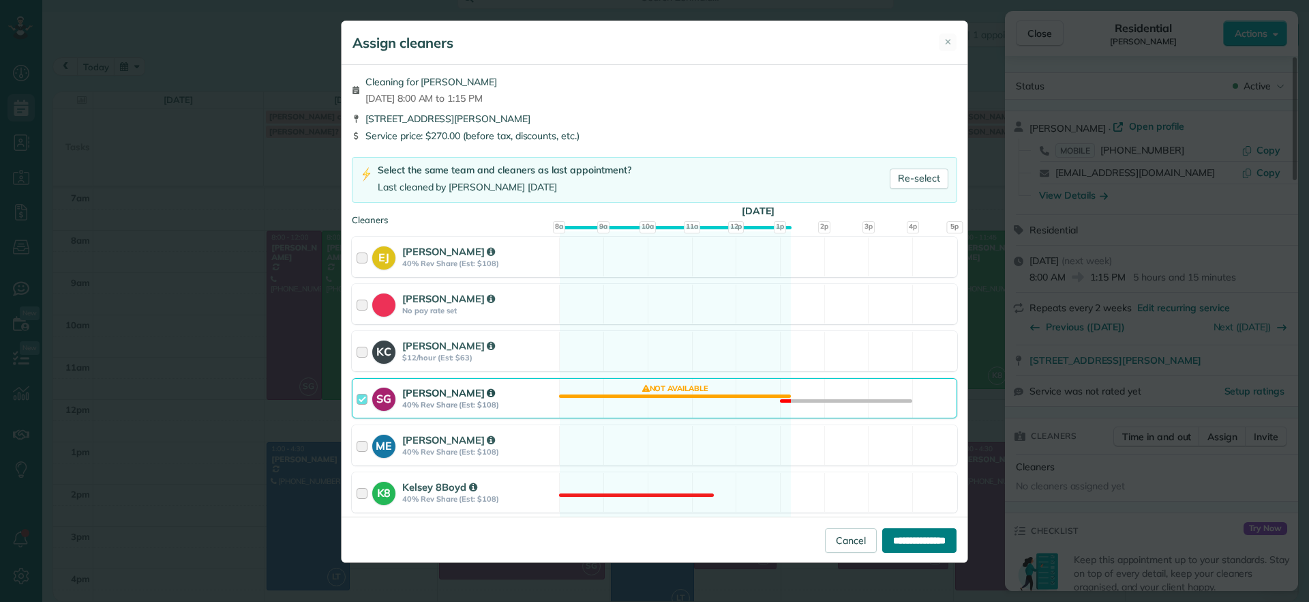
click at [932, 535] on input "**********" at bounding box center [920, 540] width 74 height 25
type input "**********"
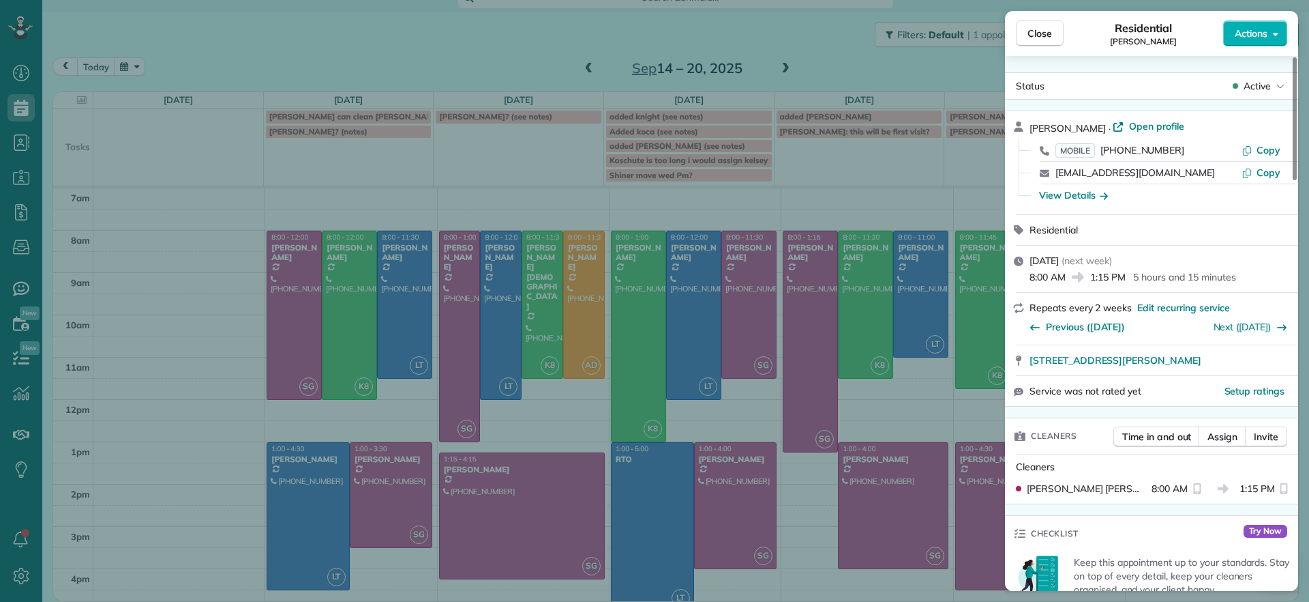
click at [878, 421] on div "Close Residential Jennifer Hunte Actions Status Active Jennifer Hunte · Open pr…" at bounding box center [654, 301] width 1309 height 602
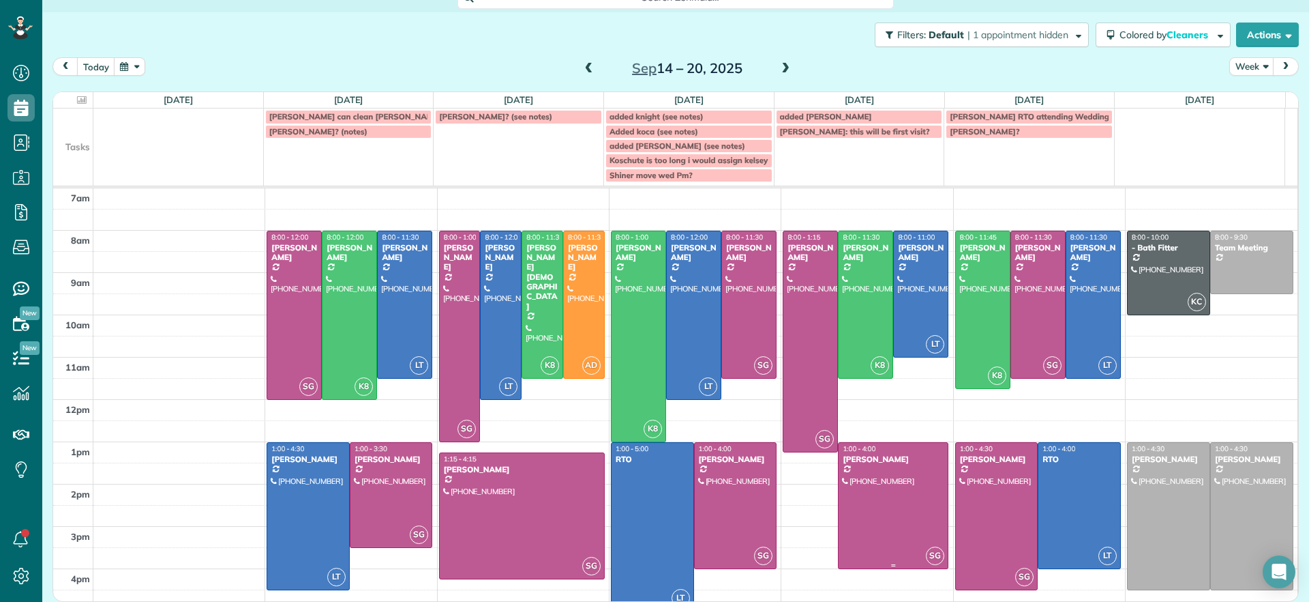
click at [882, 505] on div at bounding box center [893, 505] width 109 height 125
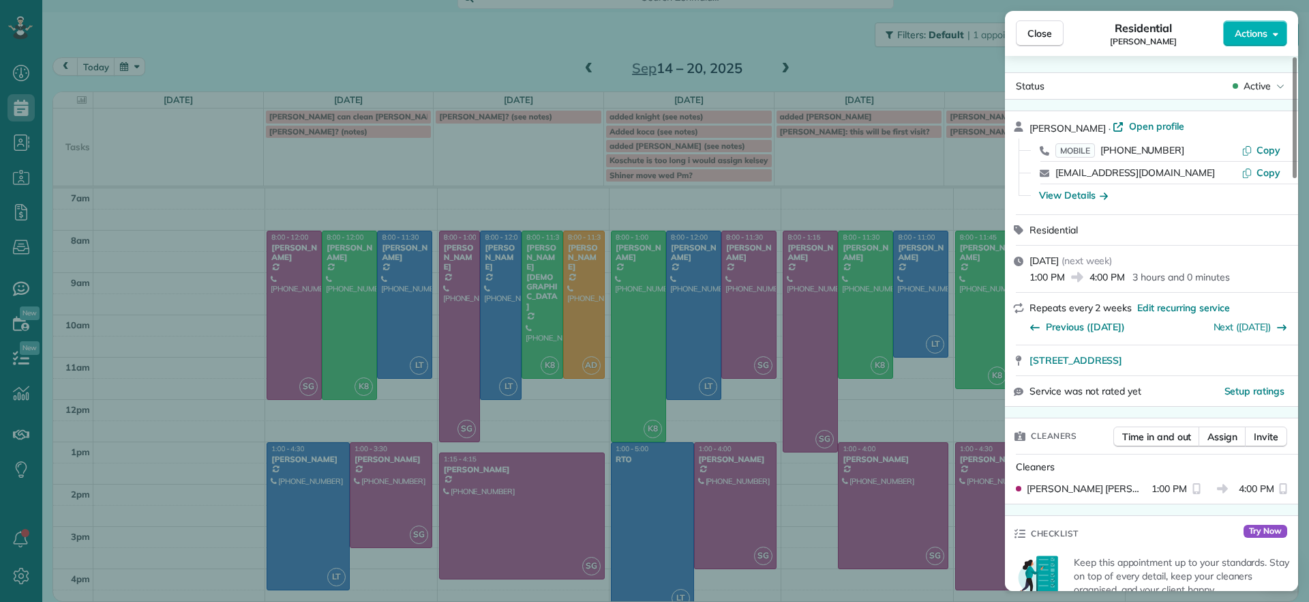
click at [806, 559] on div "Close Residential Hilary Begleiter Actions Status Active Hilary Begleiter · Ope…" at bounding box center [654, 301] width 1309 height 602
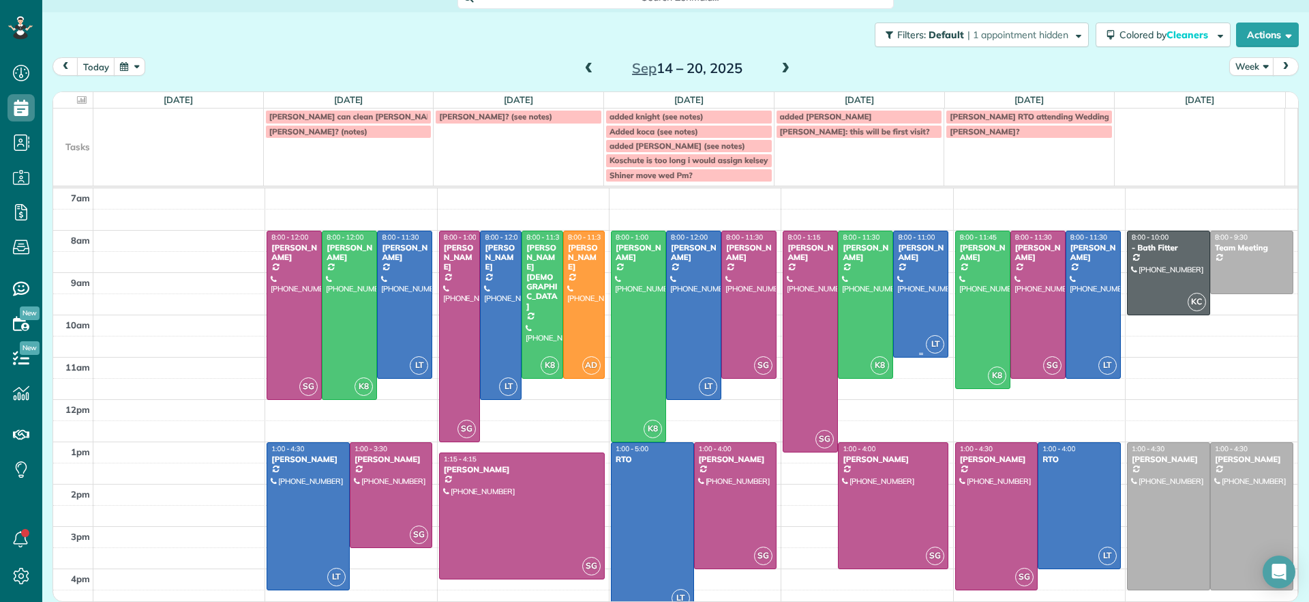
click at [898, 301] on div at bounding box center [921, 293] width 54 height 125
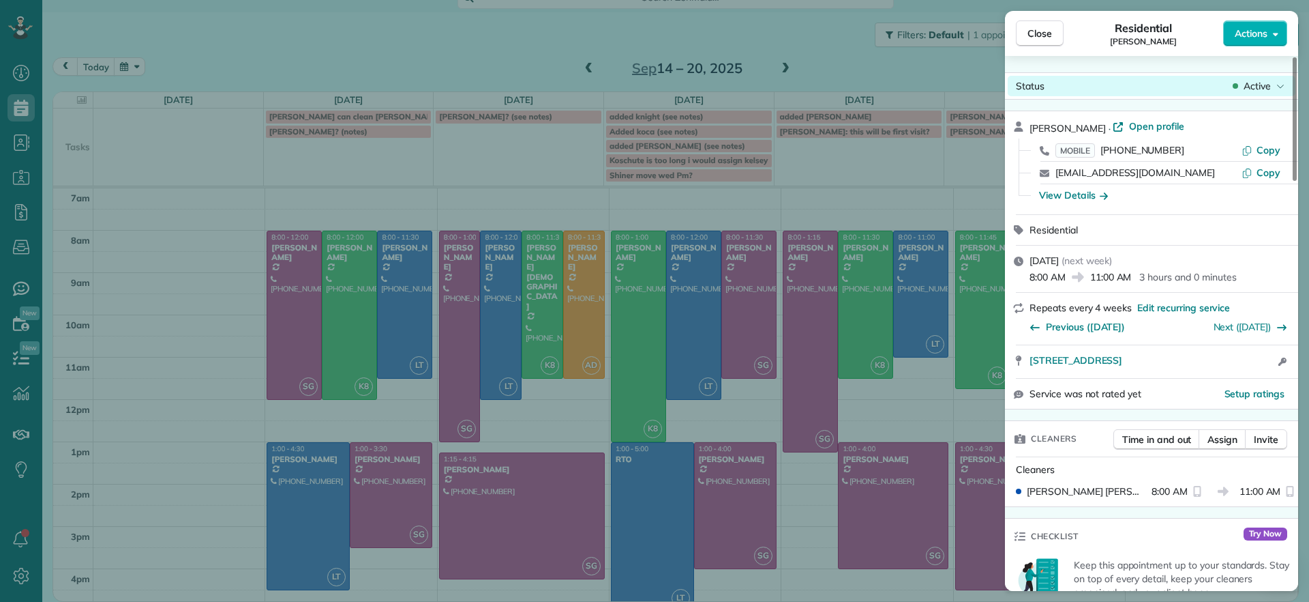
click at [1268, 80] on span "Active" at bounding box center [1257, 86] width 27 height 14
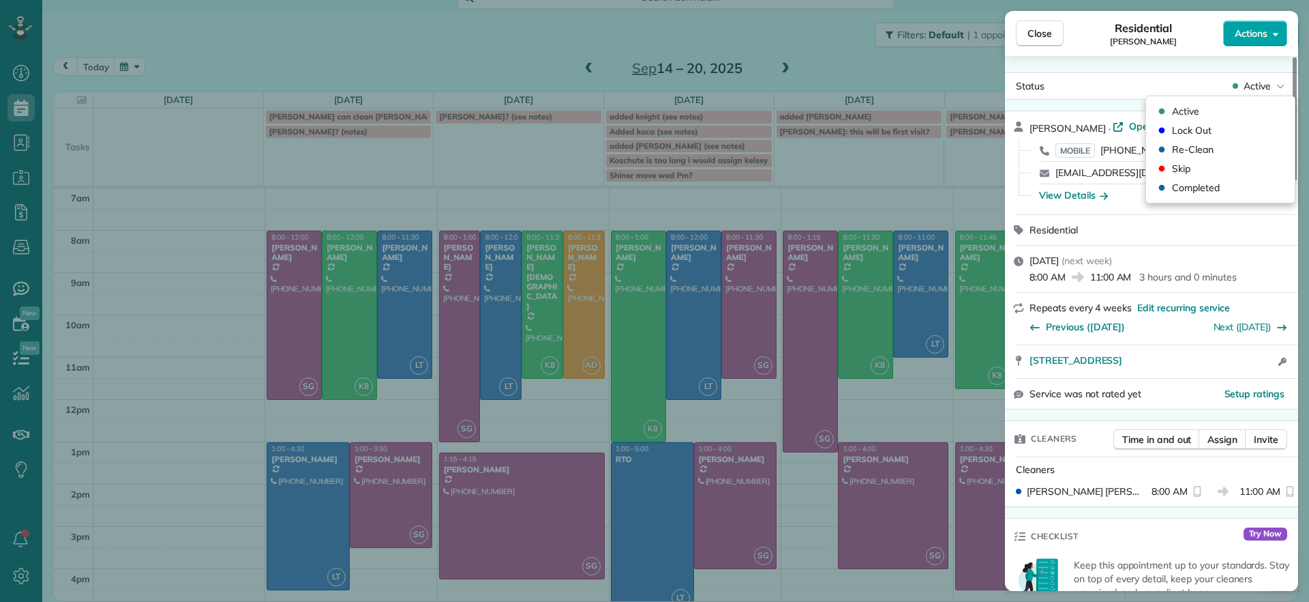
click at [1256, 37] on span "Actions" at bounding box center [1251, 34] width 33 height 14
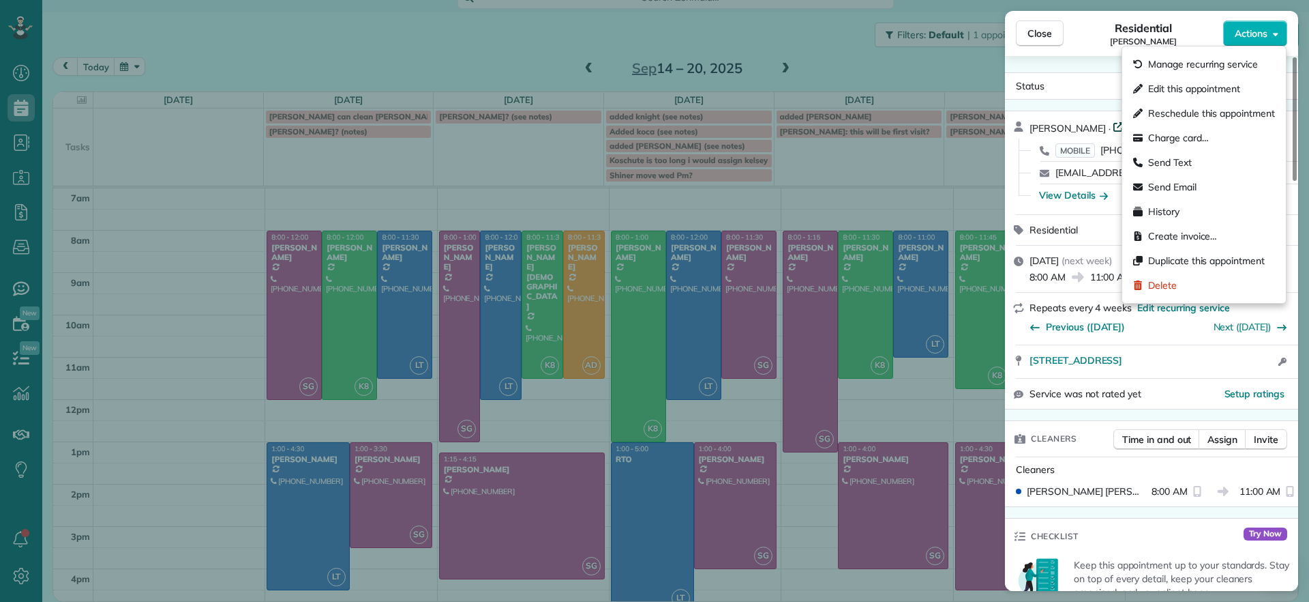
click at [1129, 122] on span "Open profile" at bounding box center [1156, 126] width 55 height 14
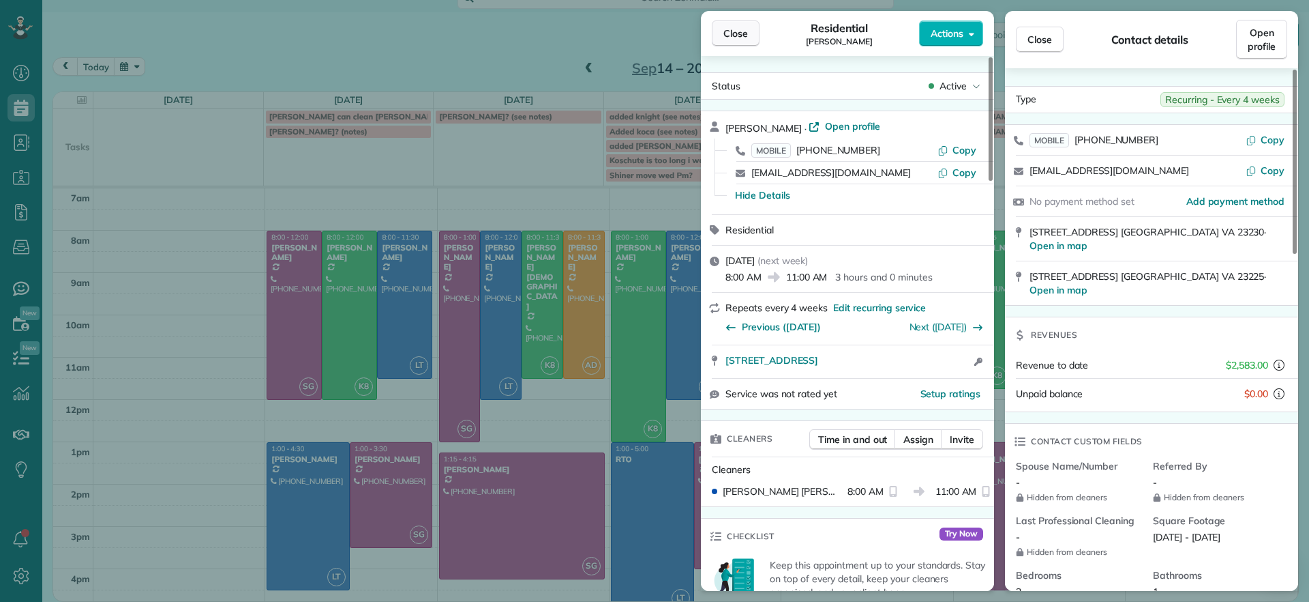
click at [737, 27] on span "Close" at bounding box center [736, 34] width 25 height 14
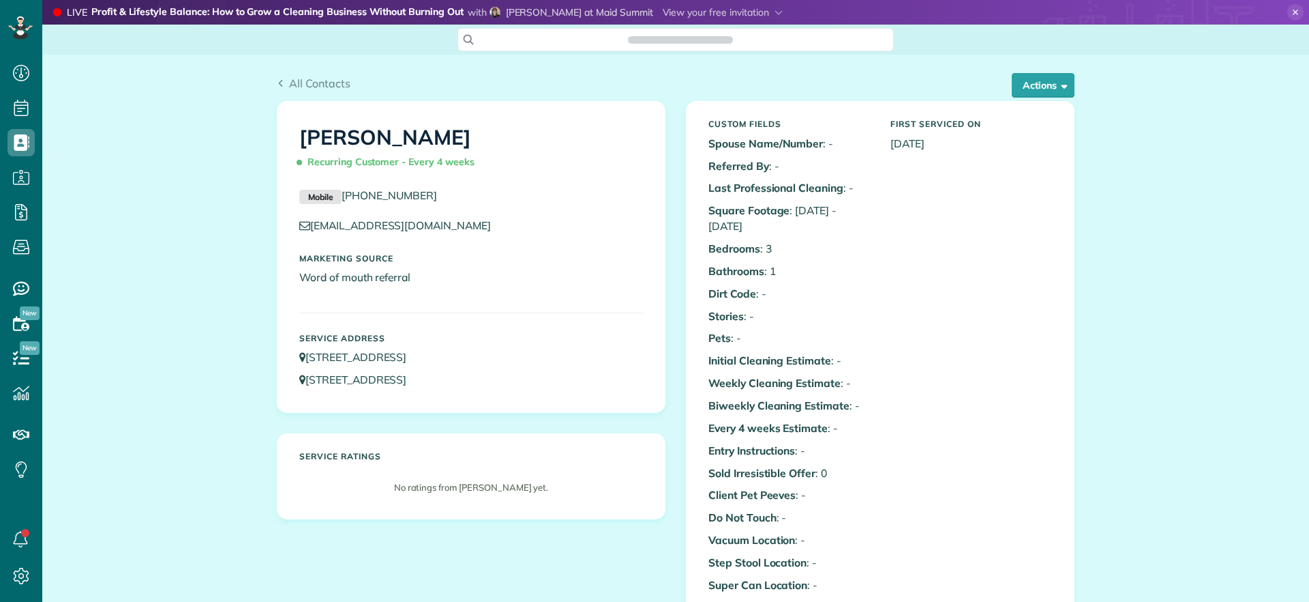
scroll to position [6, 6]
click at [1069, 80] on div "All Contacts Actions Edit Add Appointment Recent Activity Send Email Show Past …" at bounding box center [676, 78] width 818 height 46
click at [1047, 94] on button "Actions" at bounding box center [1043, 85] width 63 height 25
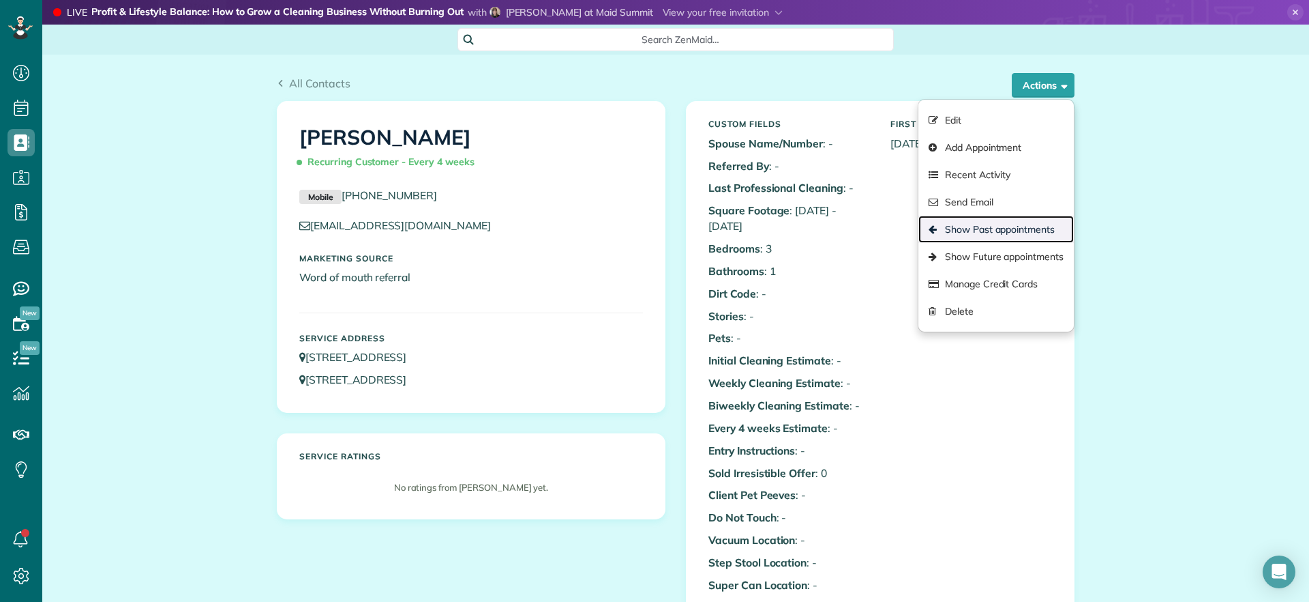
click at [996, 227] on link "Show Past appointments" at bounding box center [996, 229] width 155 height 27
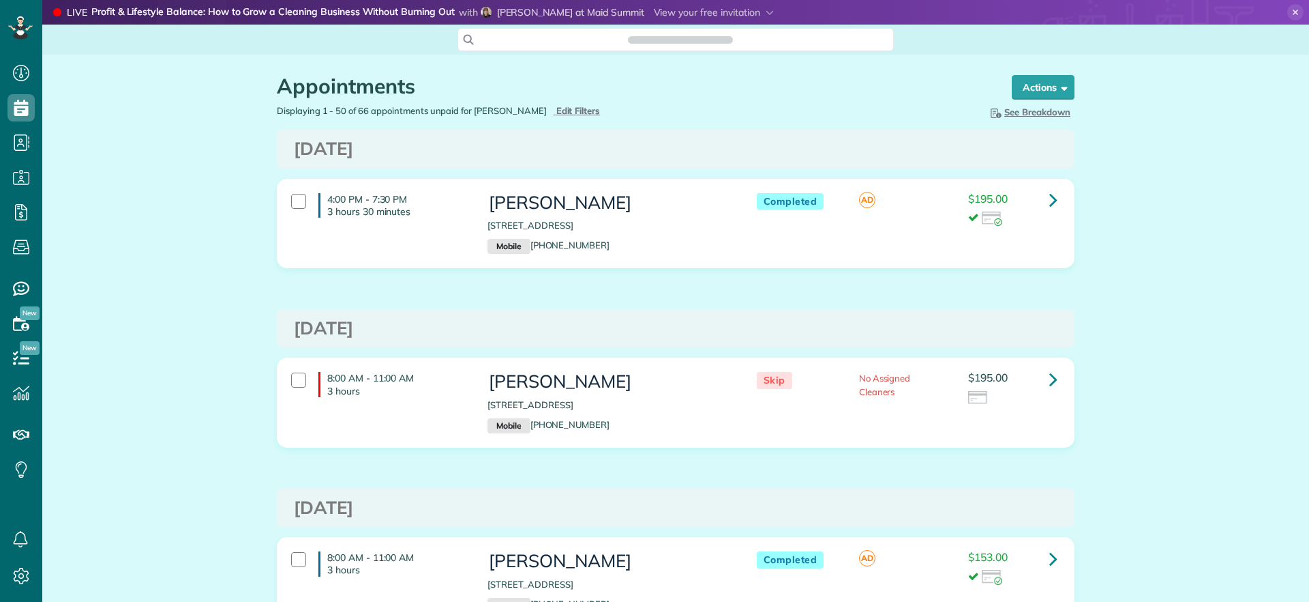
scroll to position [6, 6]
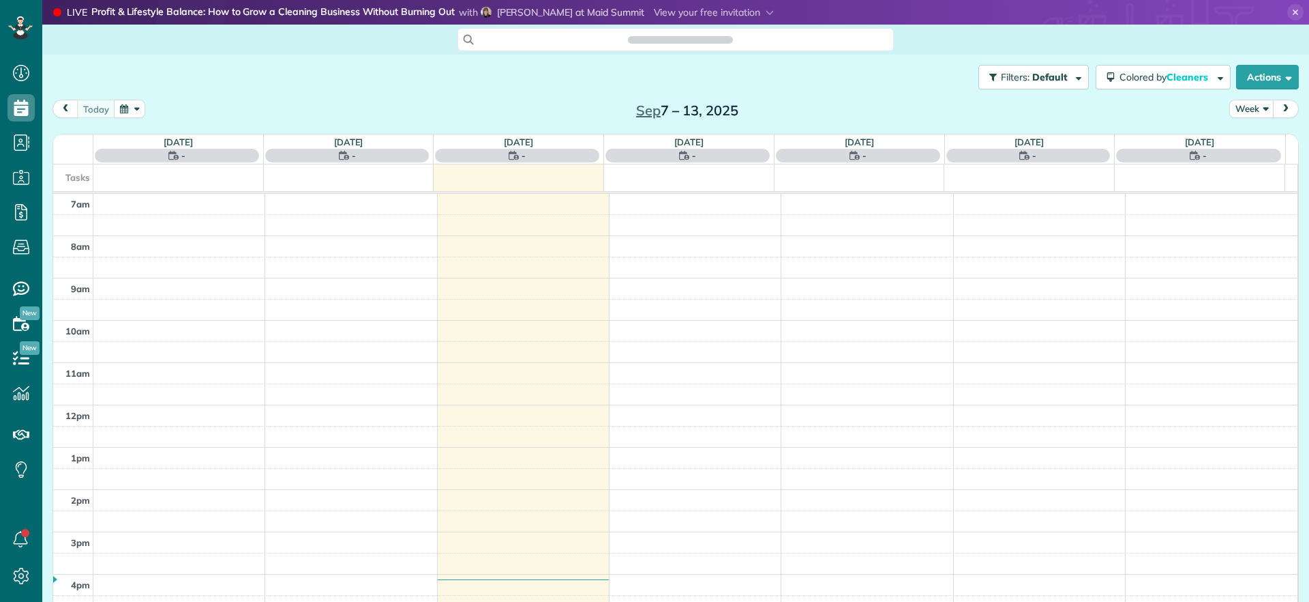
scroll to position [6, 6]
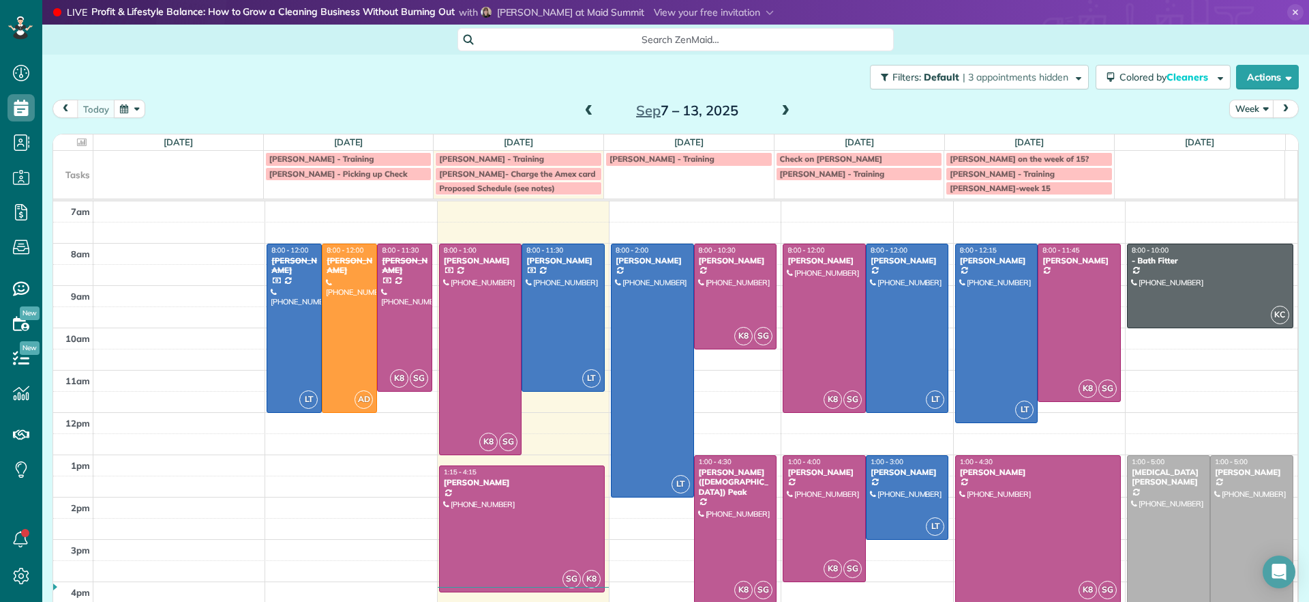
click at [778, 110] on span at bounding box center [785, 111] width 15 height 12
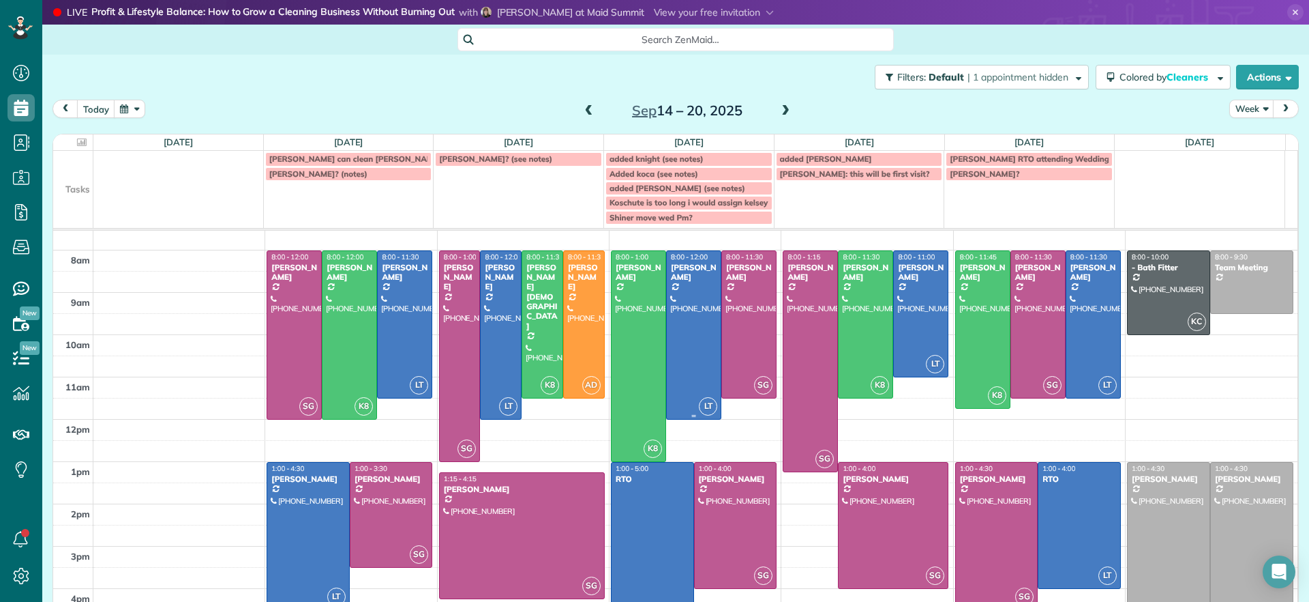
scroll to position [0, 0]
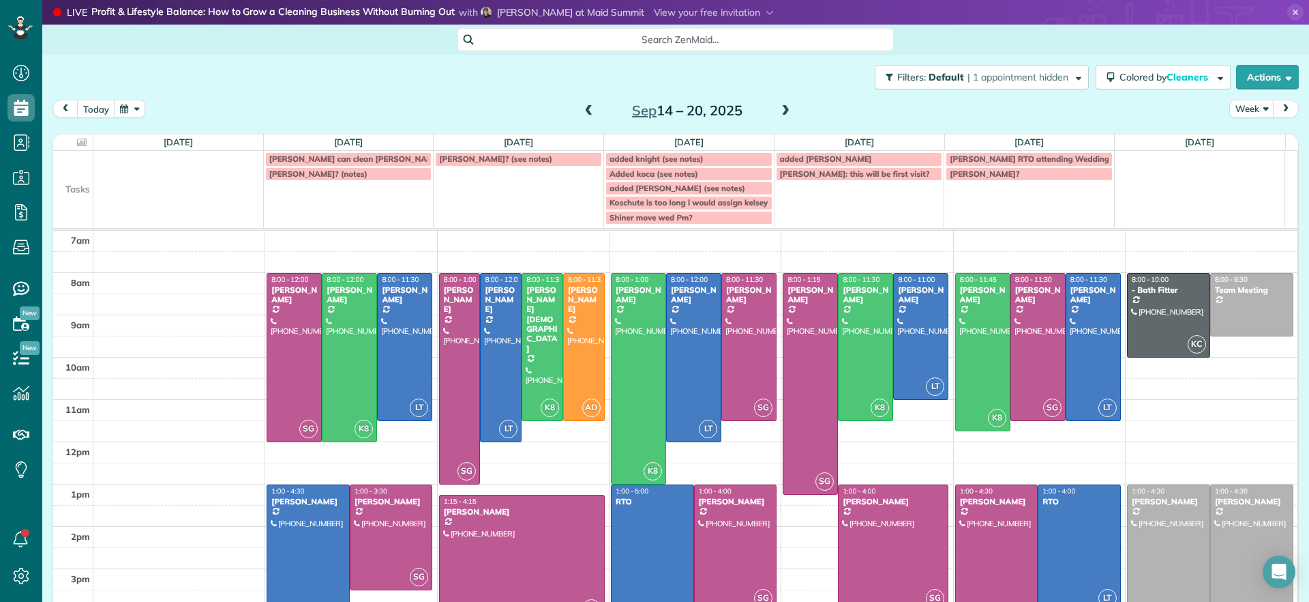
click at [781, 117] on span at bounding box center [785, 111] width 15 height 12
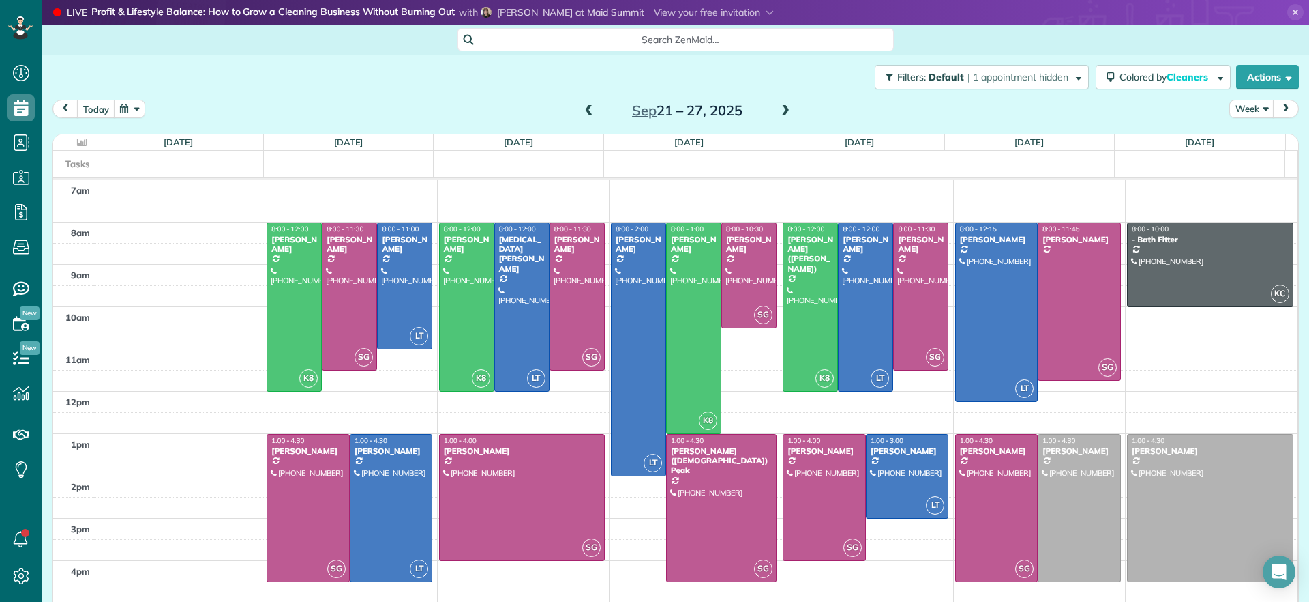
click at [591, 109] on div "[DATE] – [DATE]" at bounding box center [687, 111] width 218 height 22
click at [585, 110] on span at bounding box center [589, 111] width 15 height 12
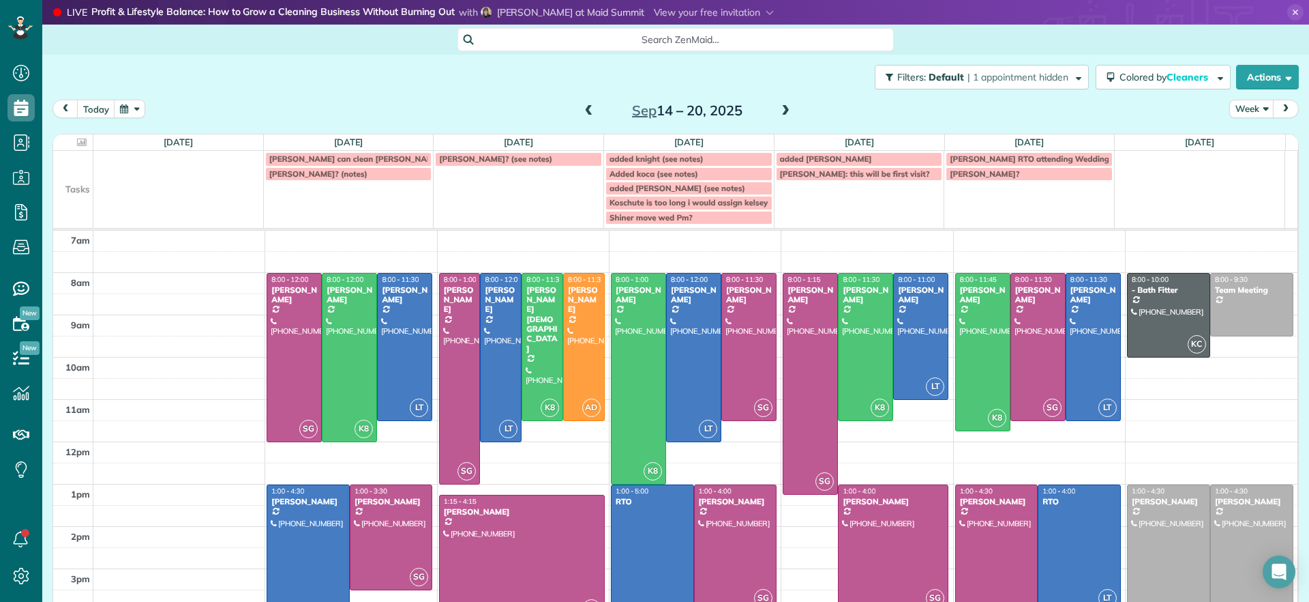
click at [585, 113] on span at bounding box center [589, 111] width 15 height 12
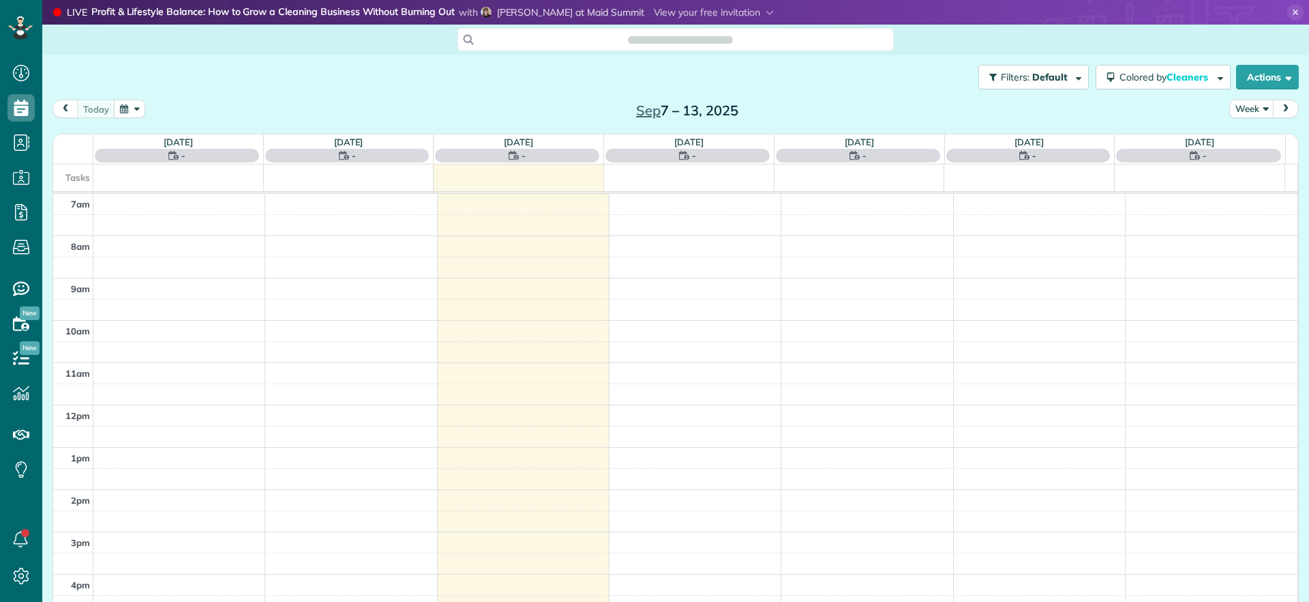
scroll to position [602, 42]
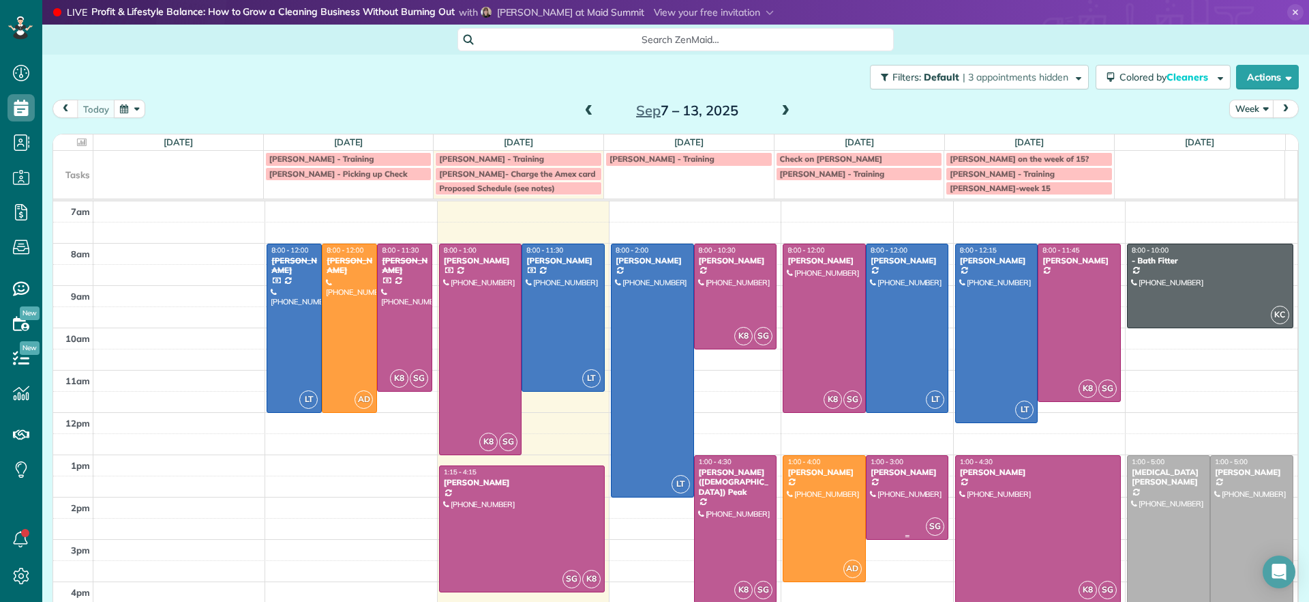
click at [923, 511] on div at bounding box center [908, 497] width 82 height 83
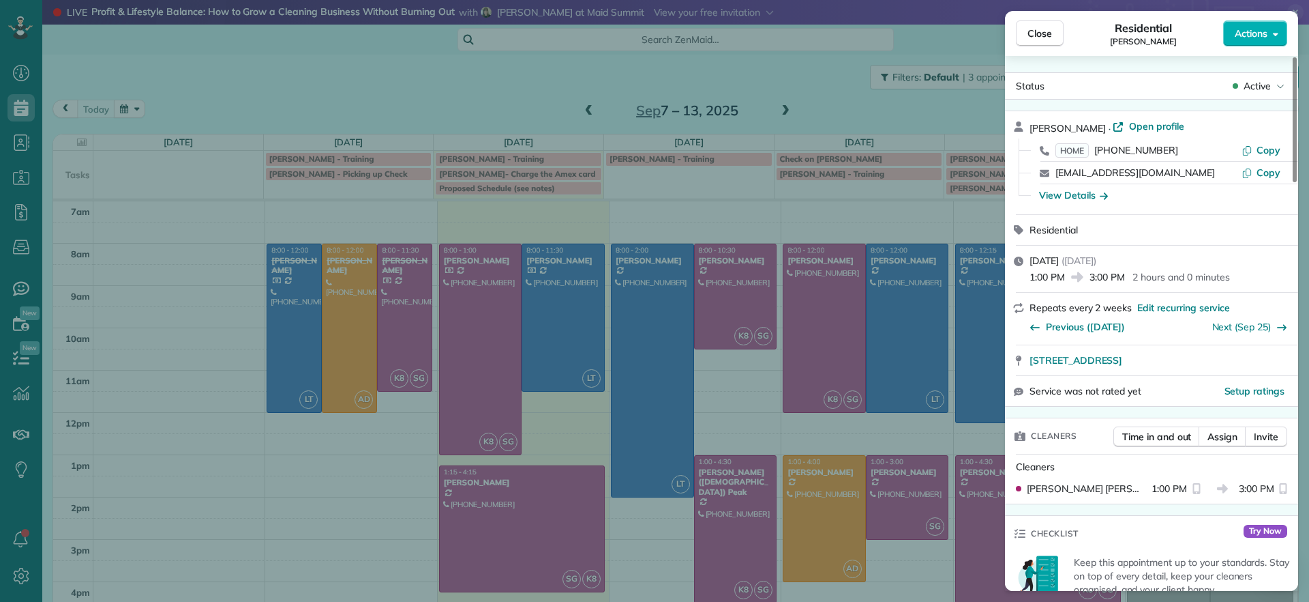
click at [800, 366] on div "Close Residential Lucas English Actions Status Active Lucas English · Open prof…" at bounding box center [654, 301] width 1309 height 602
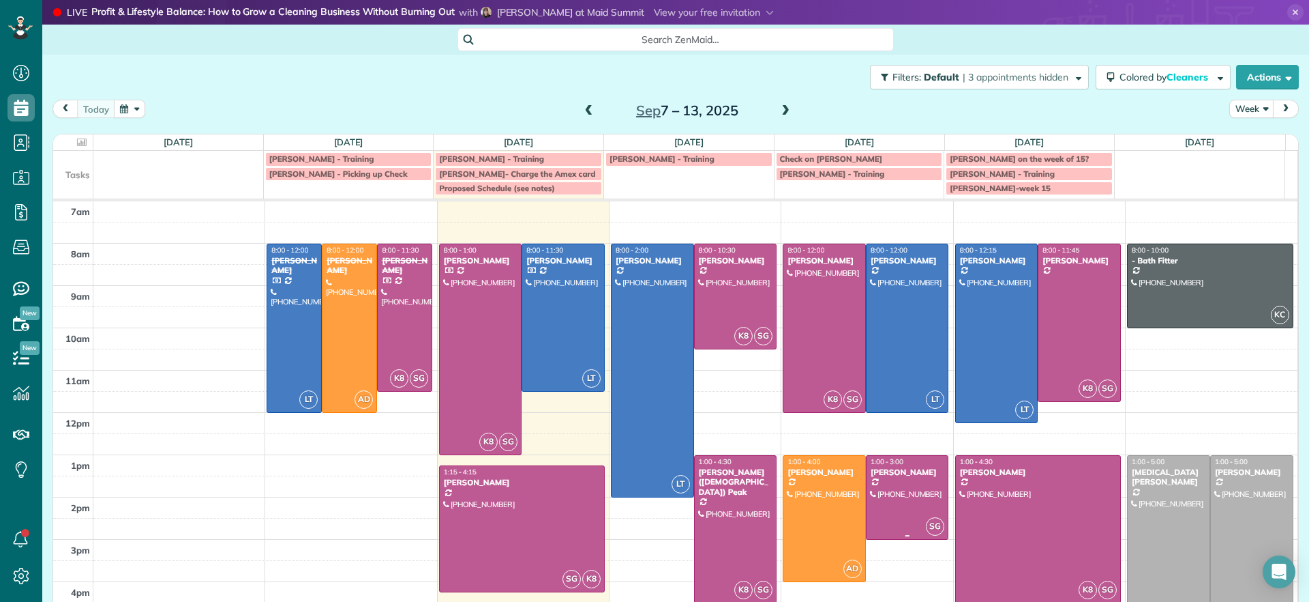
click at [901, 490] on div at bounding box center [908, 497] width 82 height 83
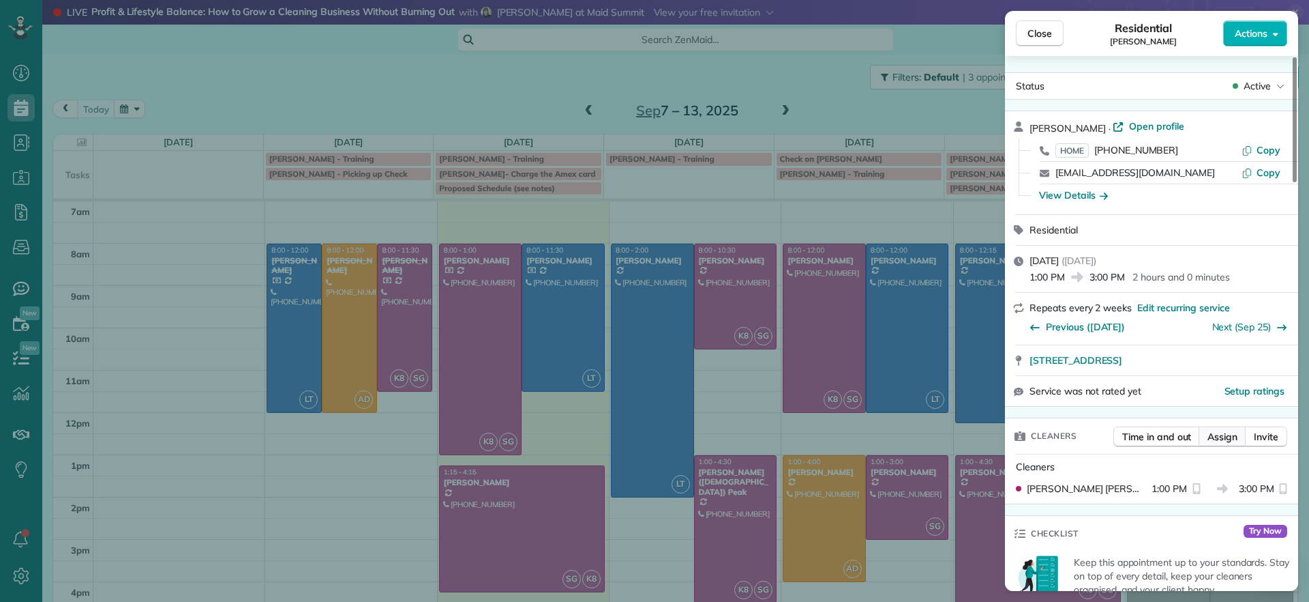
click at [1225, 435] on span "Assign" at bounding box center [1223, 437] width 30 height 14
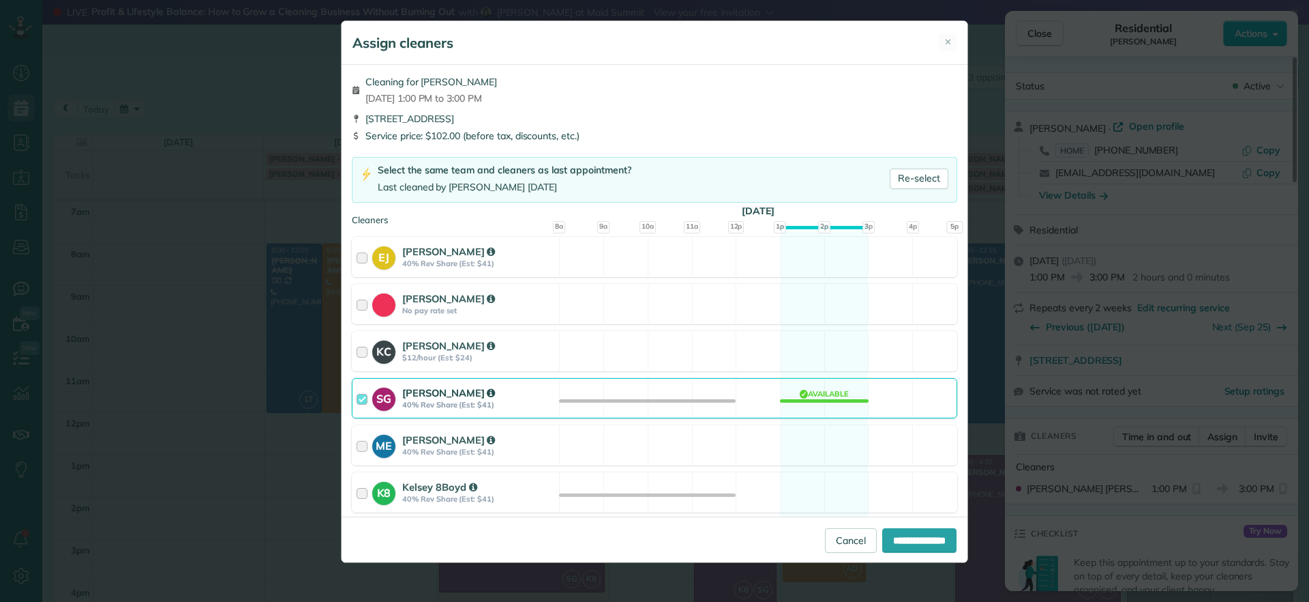
scroll to position [85, 0]
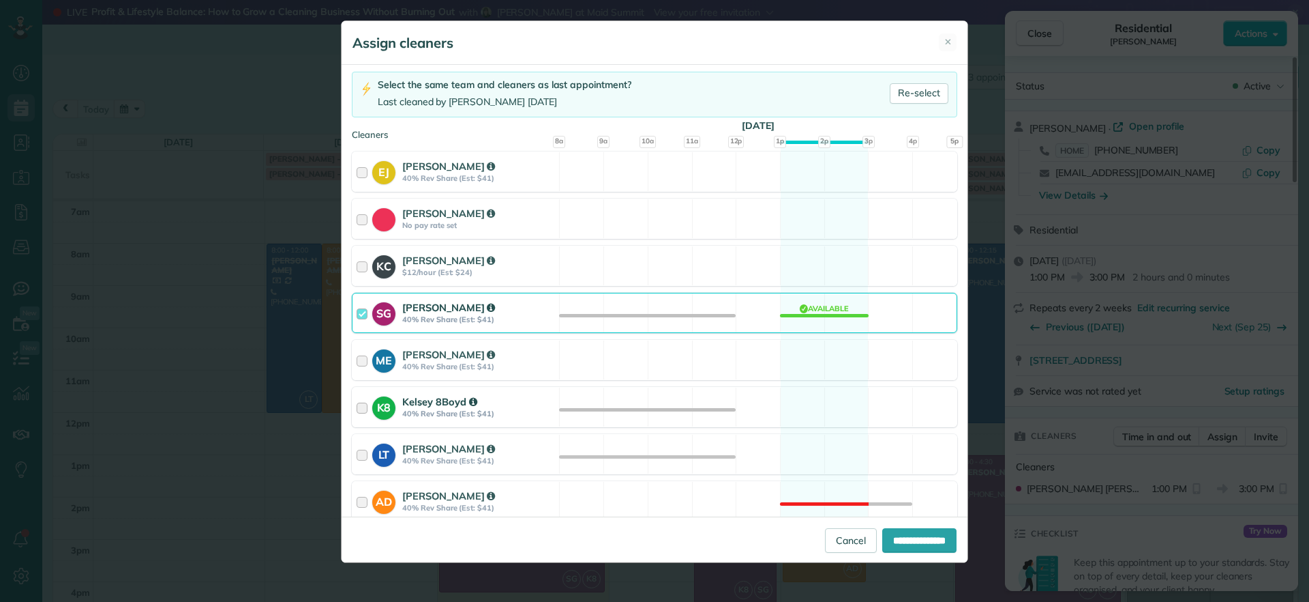
click at [803, 406] on div "K8 Kelsey 8Boyd 40% Rev Share (Est: $41) Available" at bounding box center [655, 407] width 606 height 40
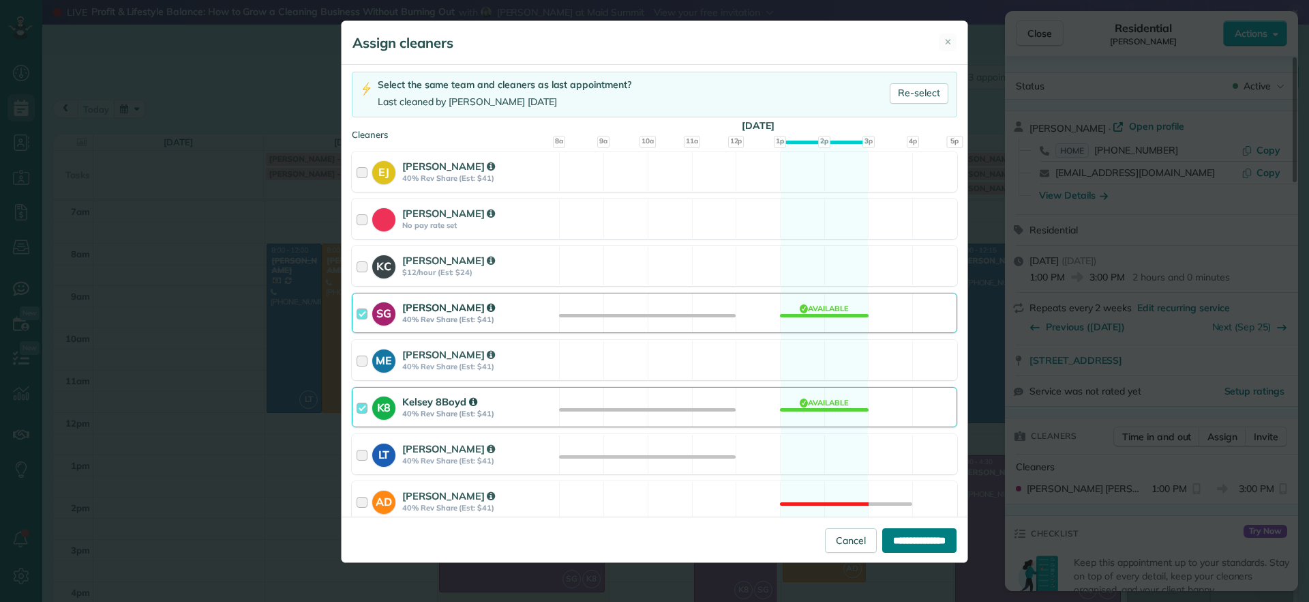
click at [904, 533] on input "**********" at bounding box center [920, 540] width 74 height 25
type input "**********"
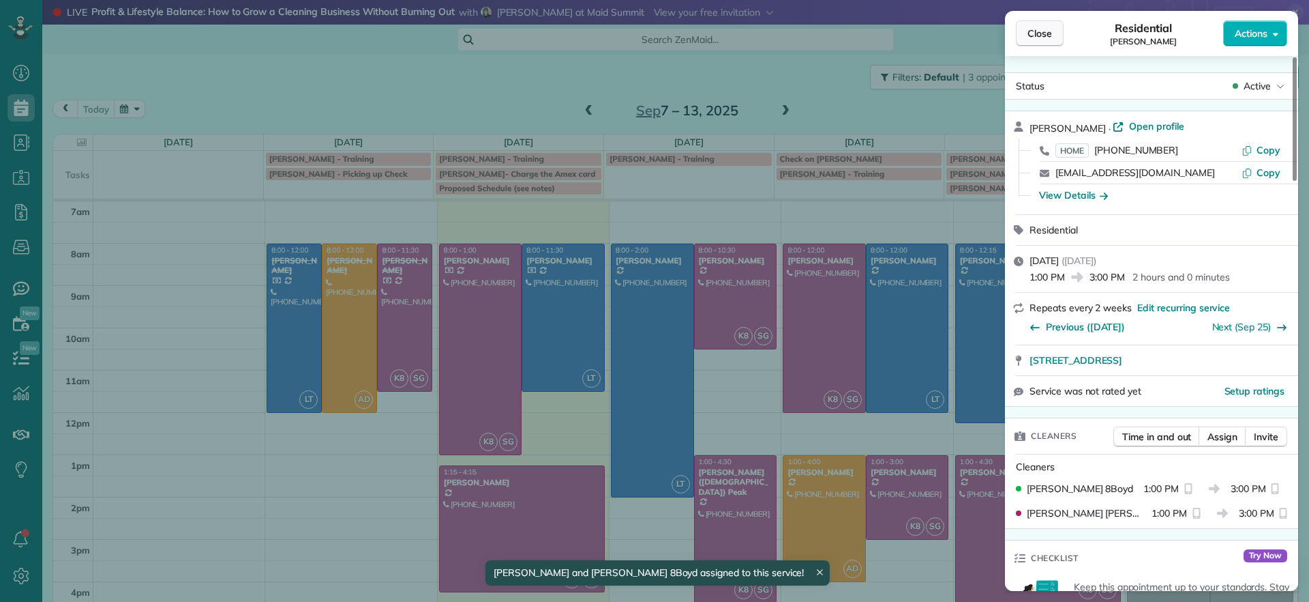
click at [1029, 35] on span "Close" at bounding box center [1040, 34] width 25 height 14
